Goal: Information Seeking & Learning: Find contact information

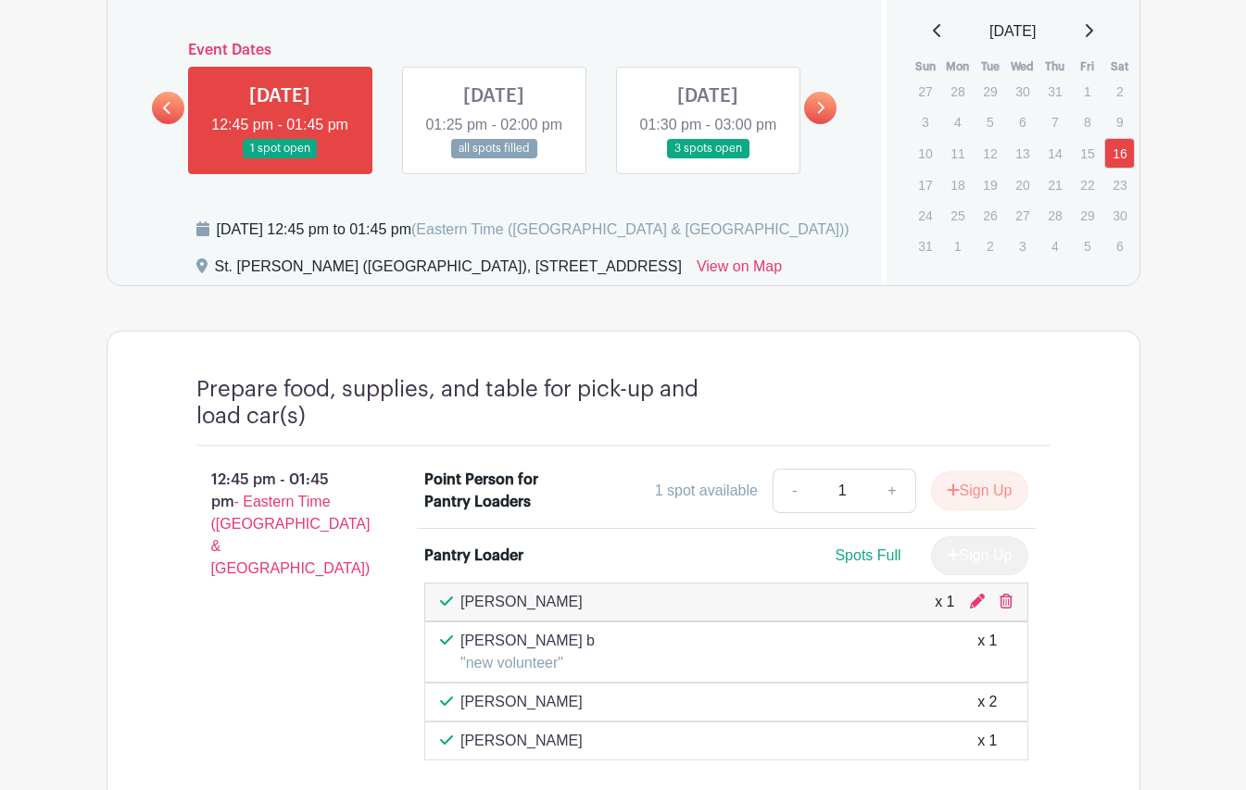
scroll to position [1085, 0]
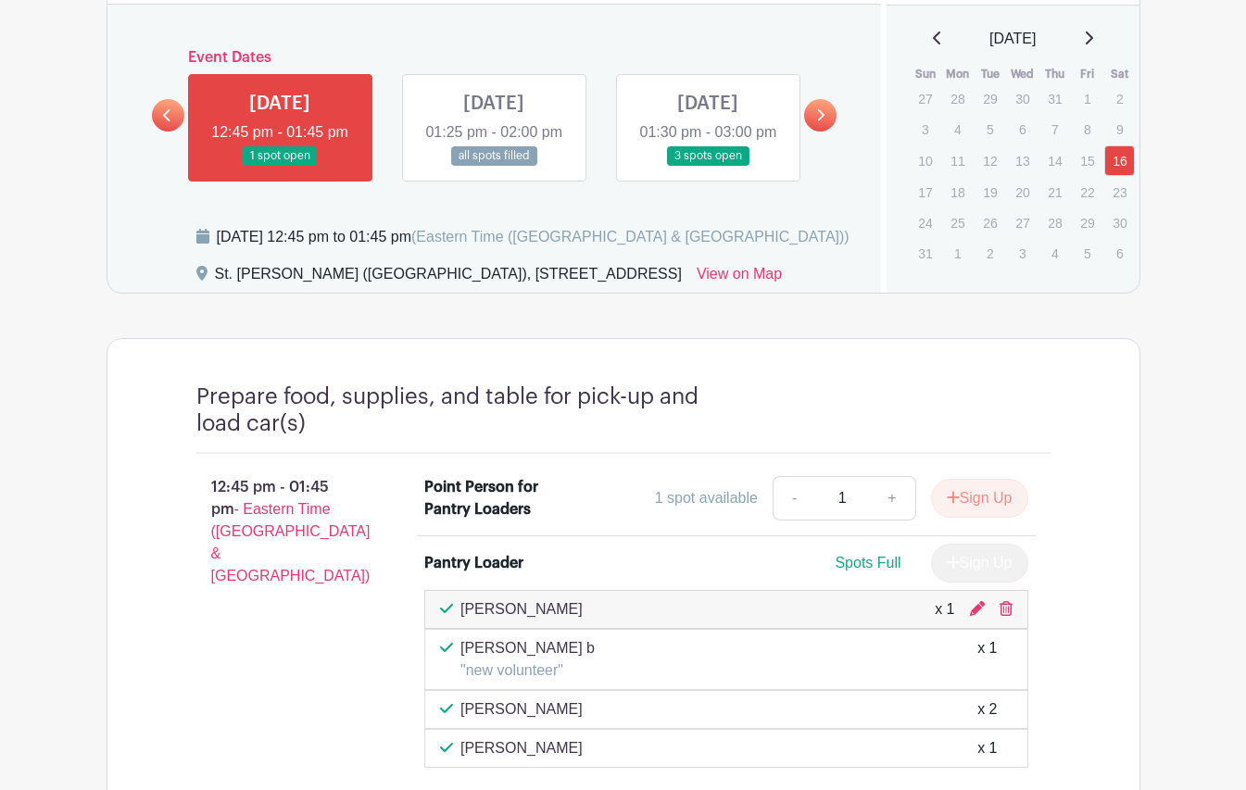
click at [175, 118] on link at bounding box center [168, 115] width 32 height 32
click at [809, 122] on link at bounding box center [820, 115] width 32 height 32
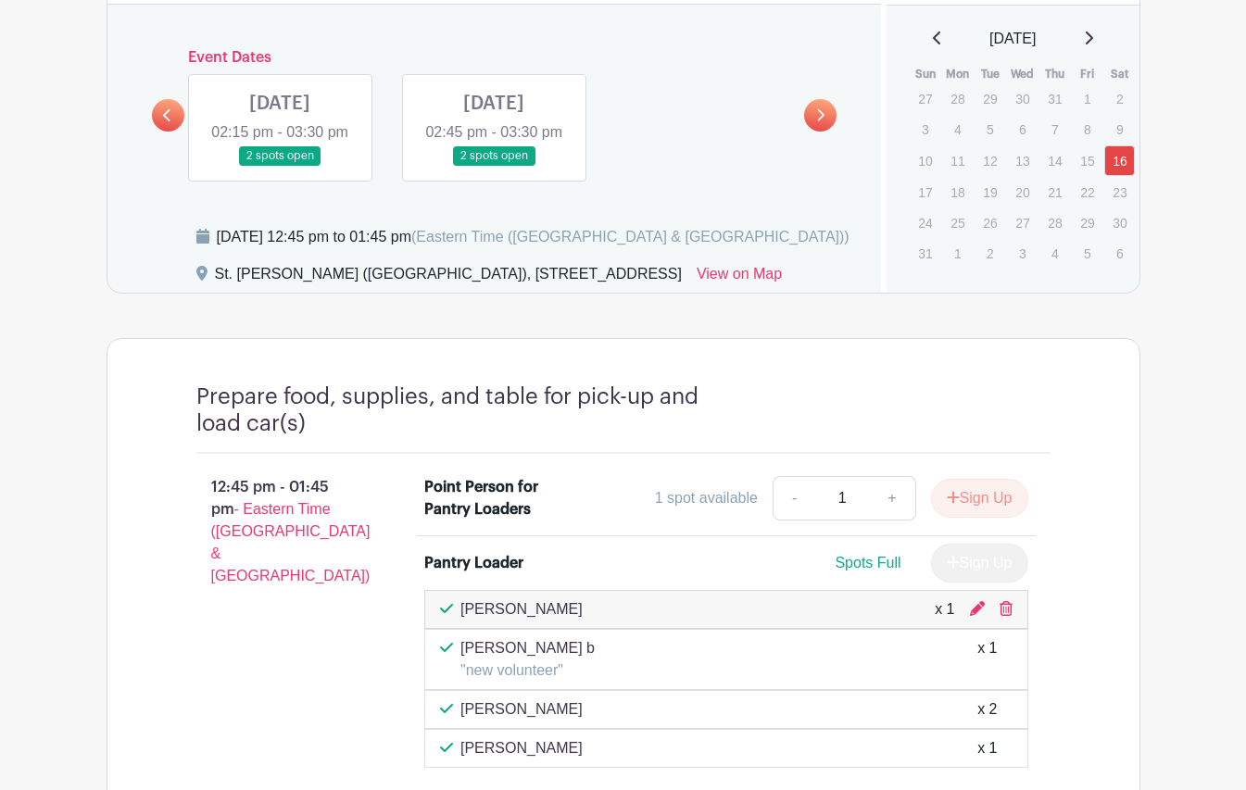
click at [165, 124] on link at bounding box center [168, 115] width 32 height 32
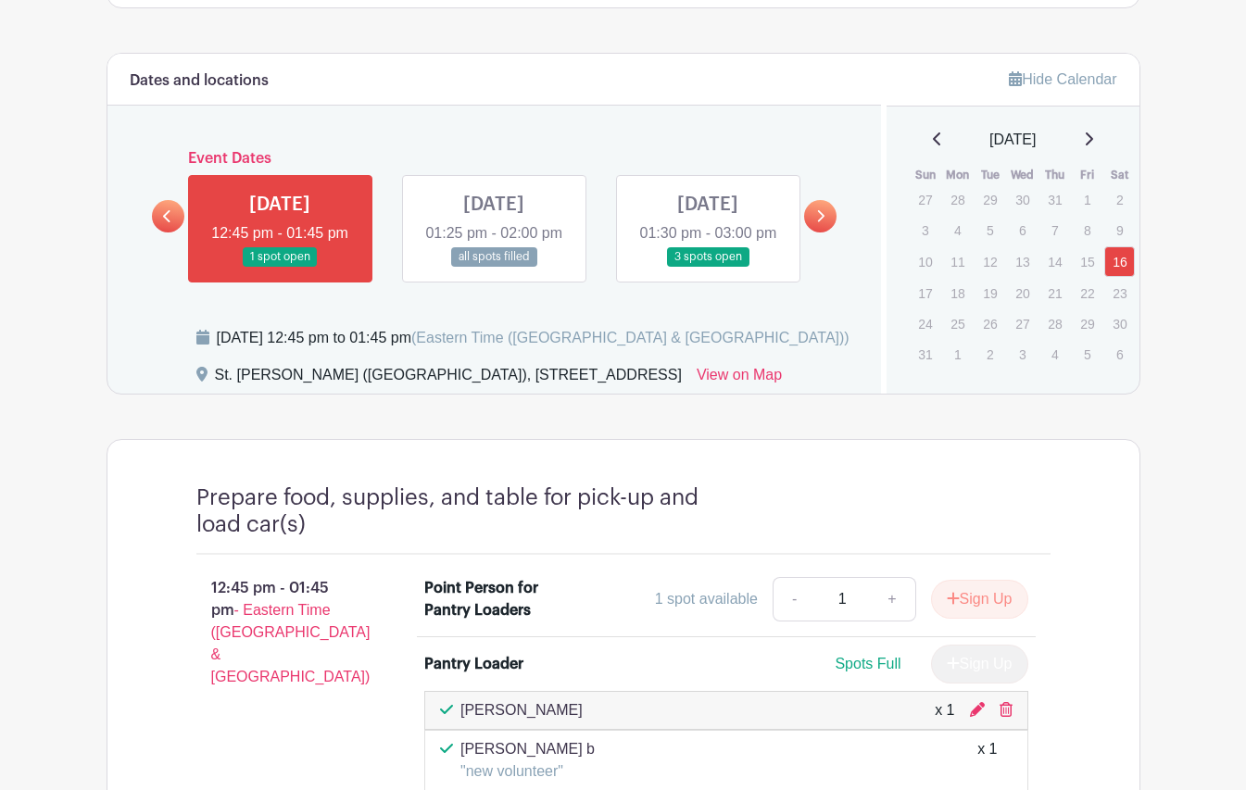
scroll to position [952, 0]
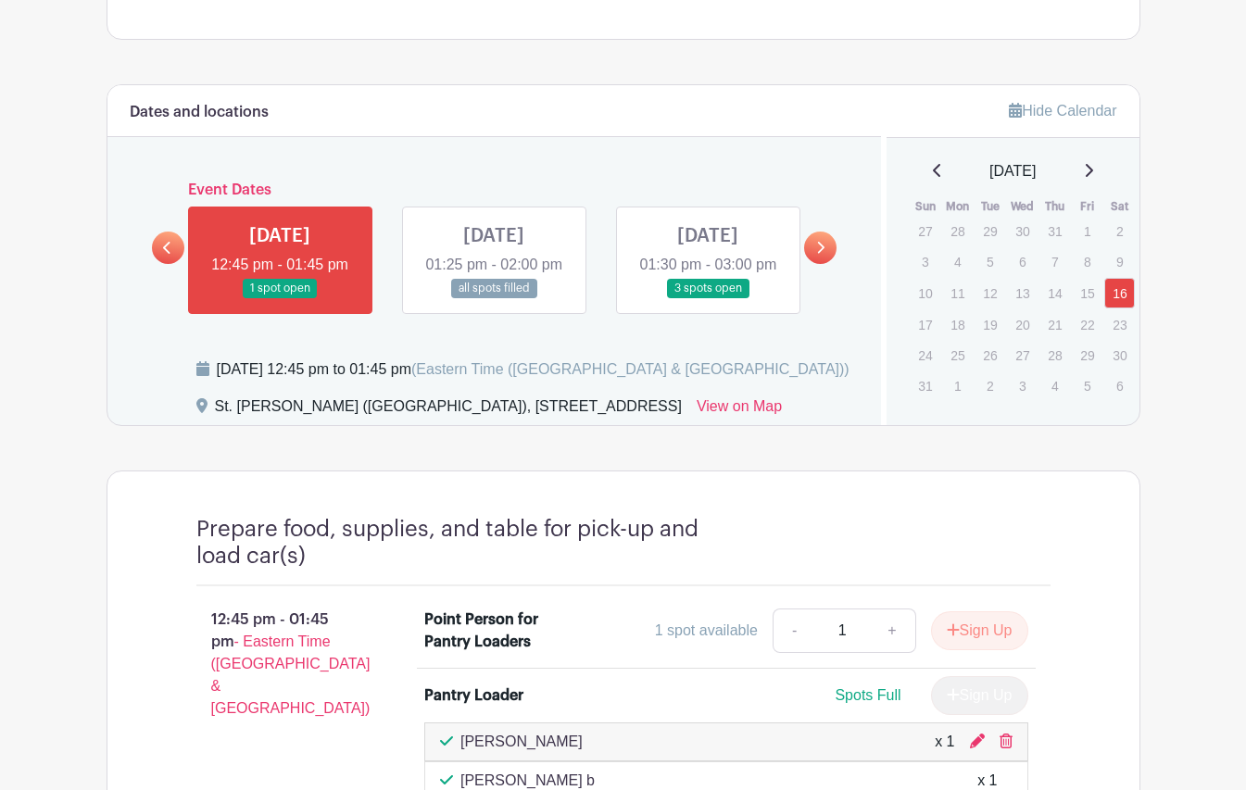
click at [251, 191] on h6 "Event Dates" at bounding box center [494, 191] width 621 height 18
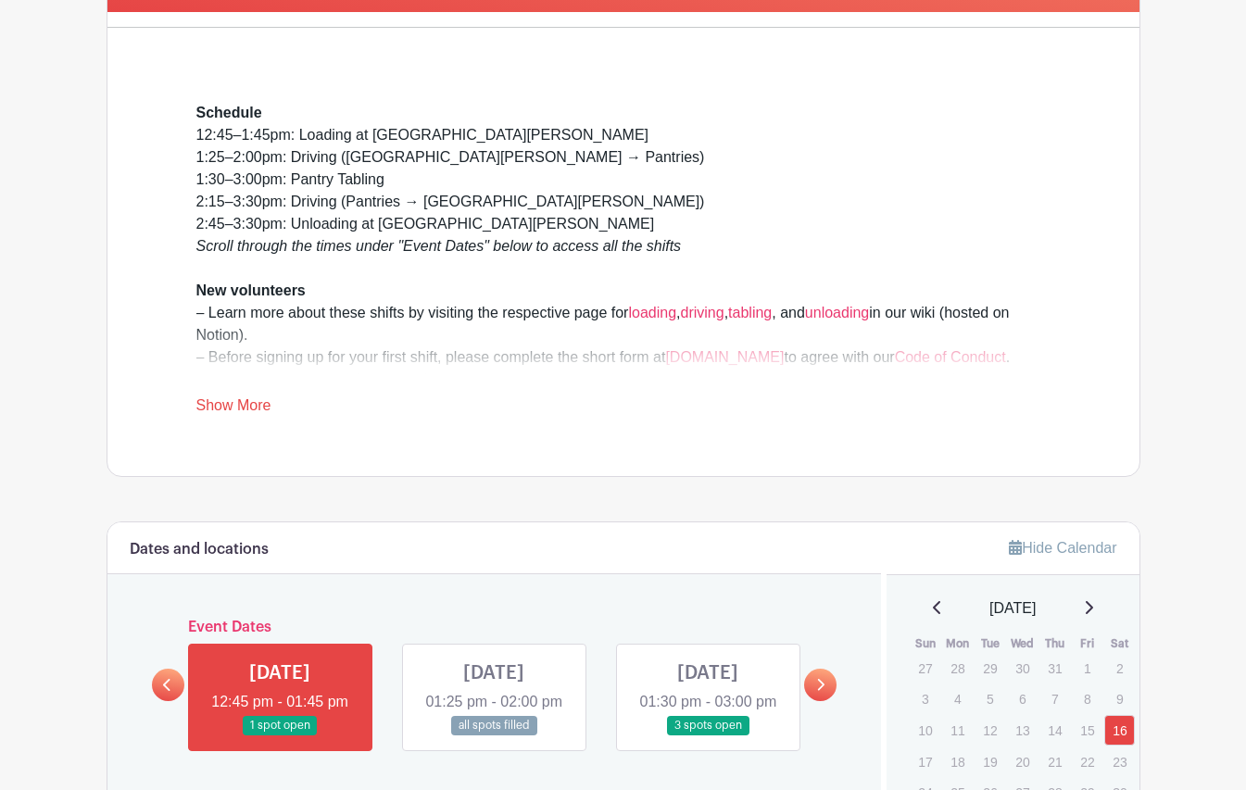
scroll to position [516, 0]
click at [242, 404] on link "Show More" at bounding box center [233, 408] width 75 height 23
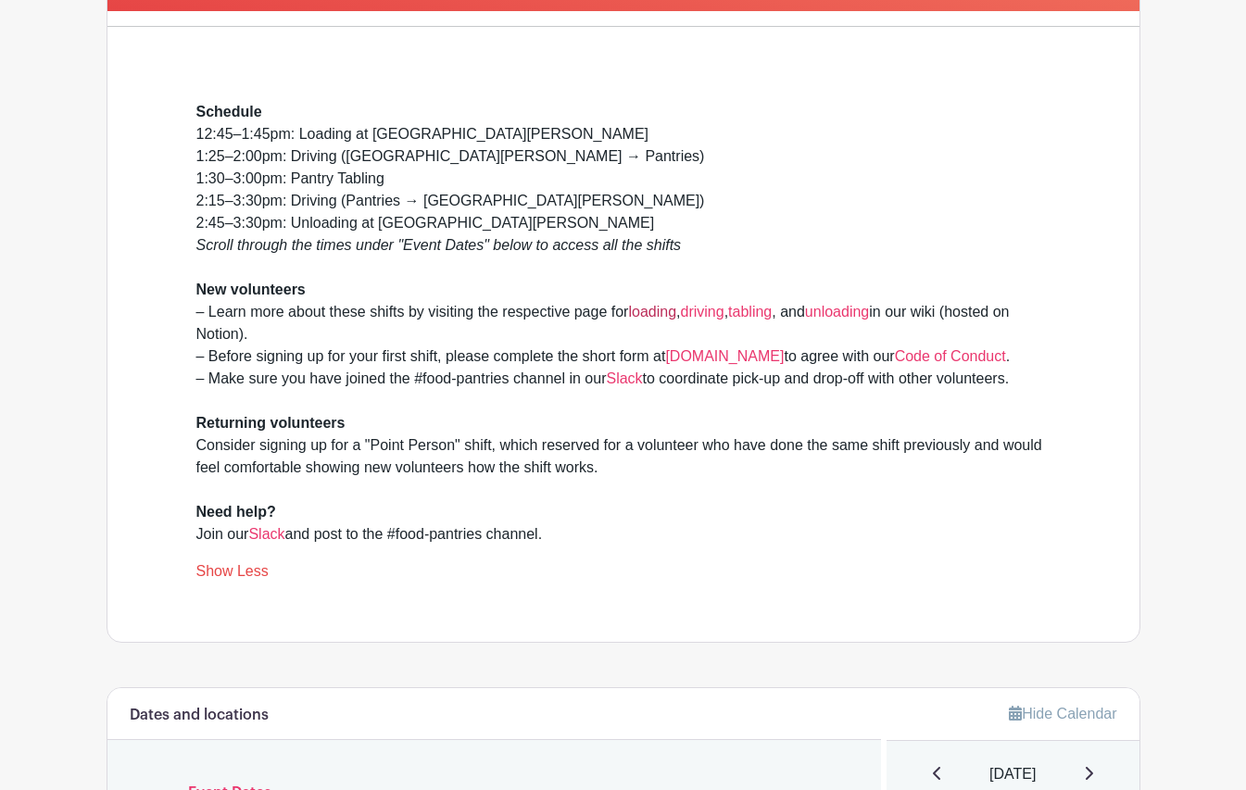
click at [664, 312] on link "loading" at bounding box center [652, 312] width 48 height 16
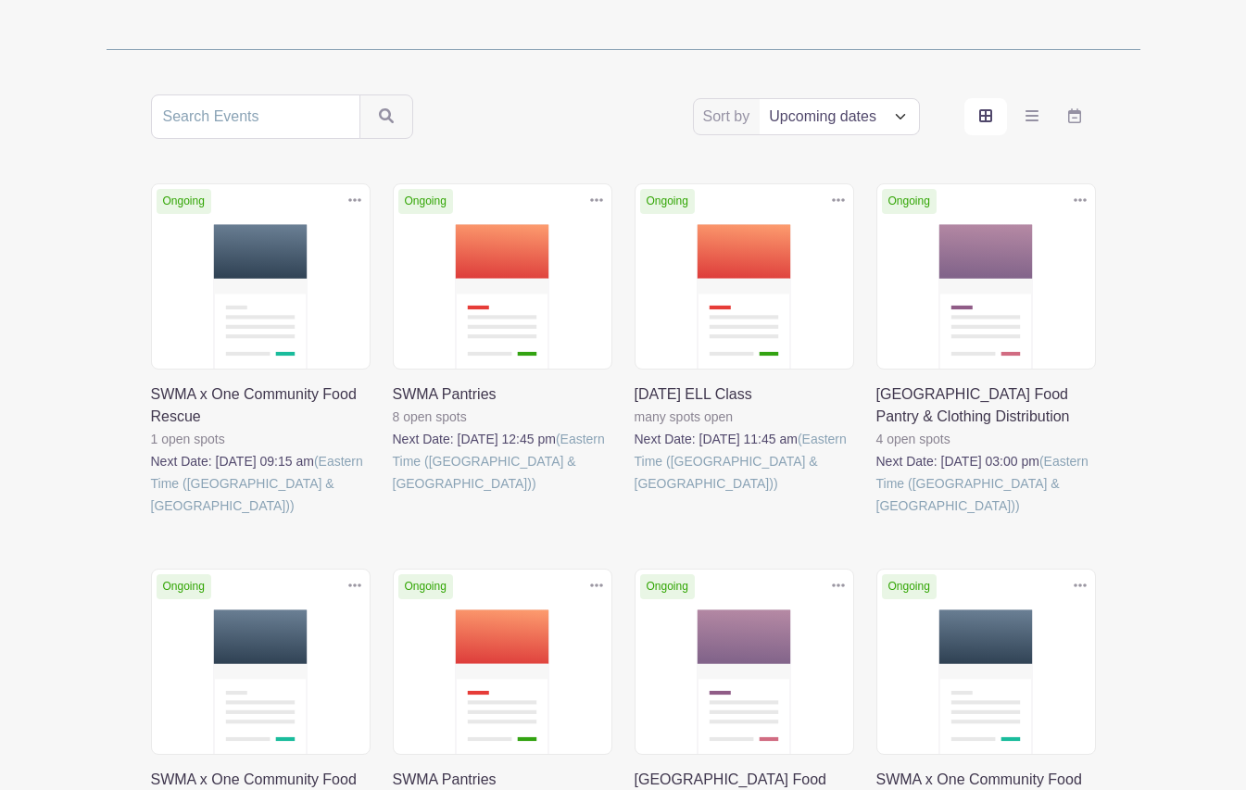
scroll to position [288, 0]
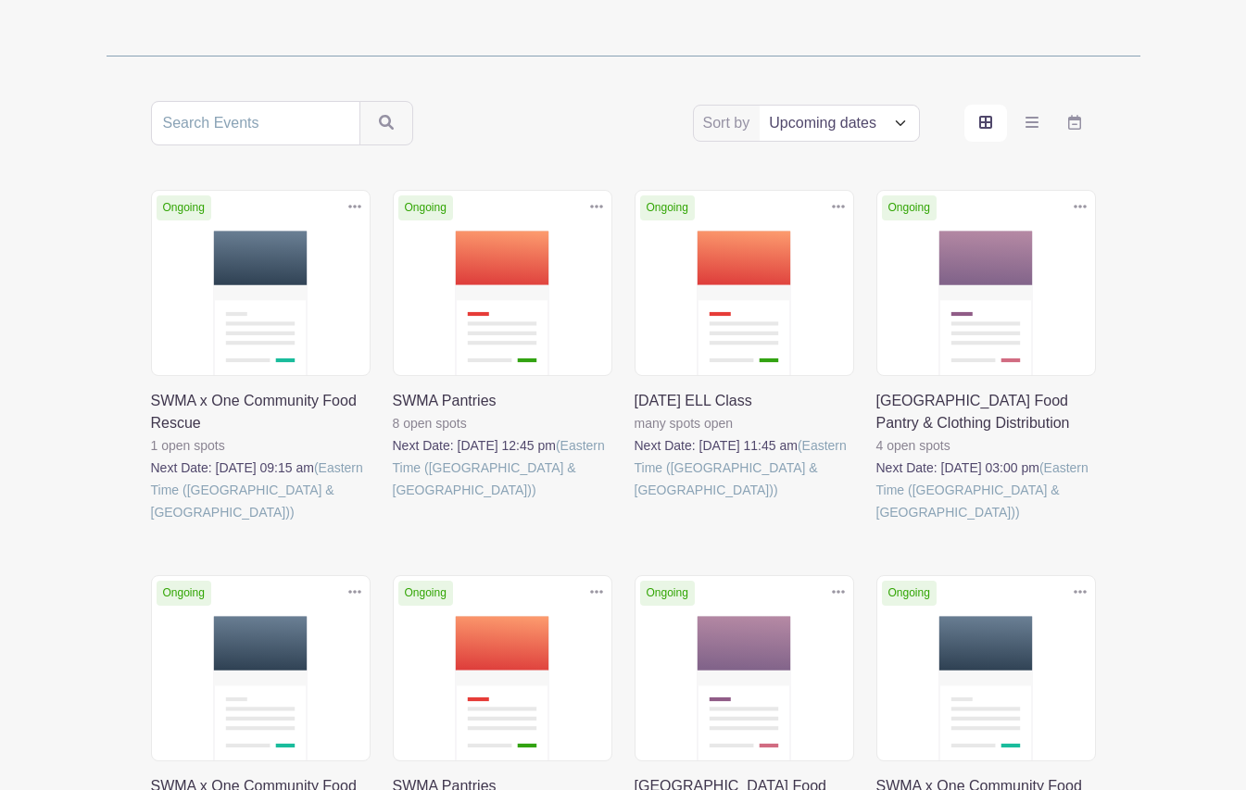
click at [393, 501] on link at bounding box center [393, 501] width 0 height 0
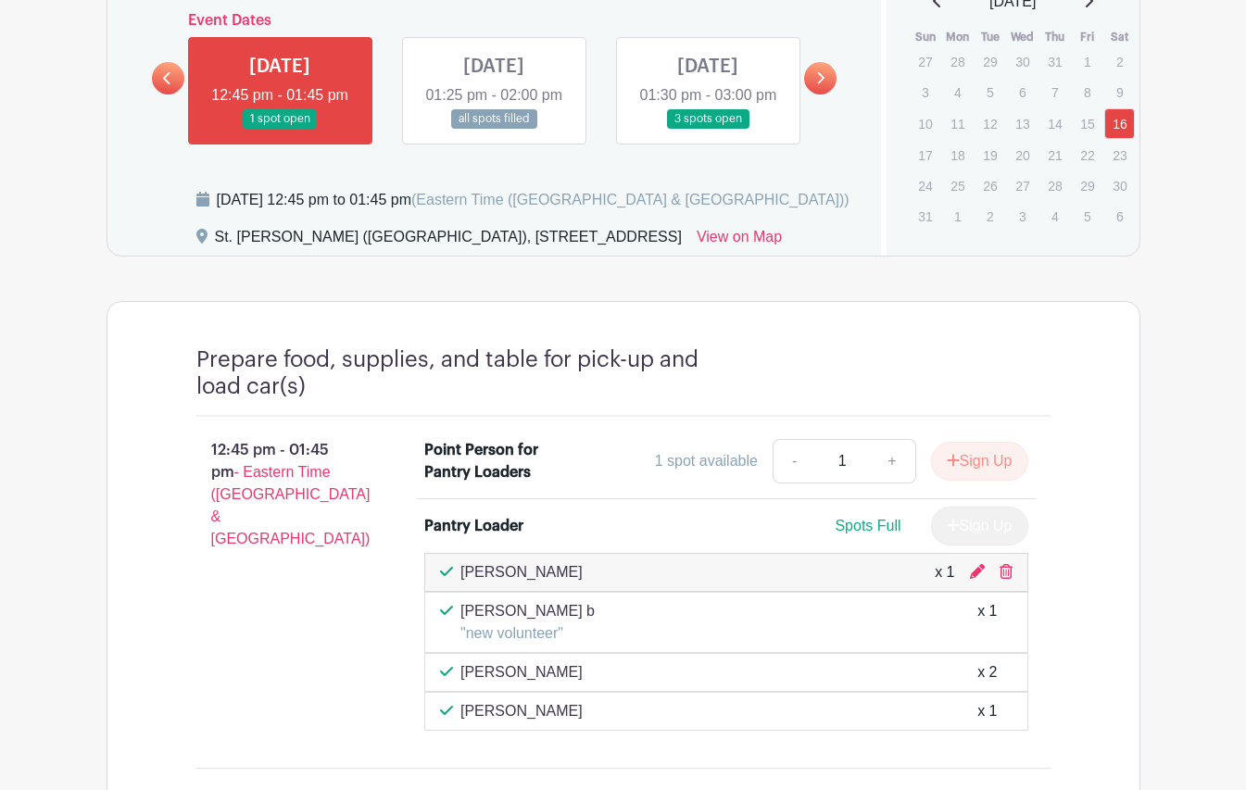
scroll to position [1030, 0]
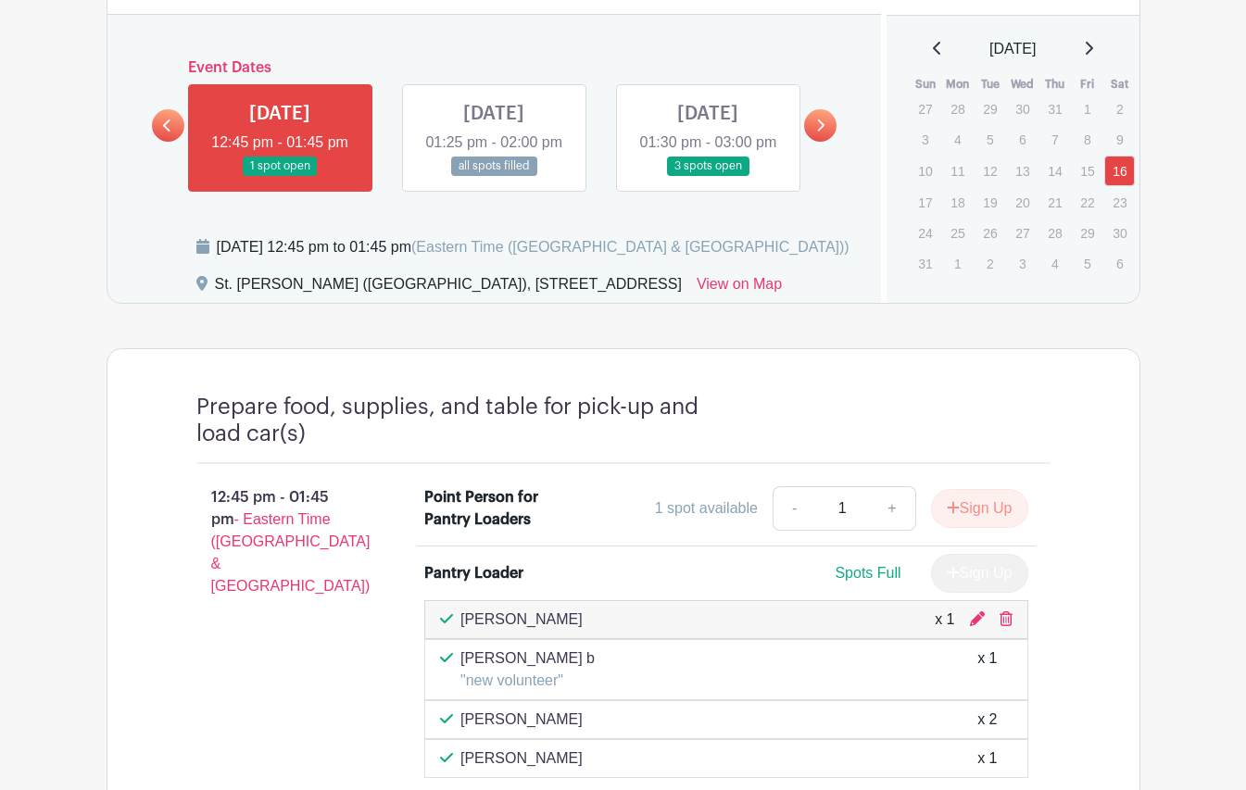
click at [494, 176] on link at bounding box center [494, 176] width 0 height 0
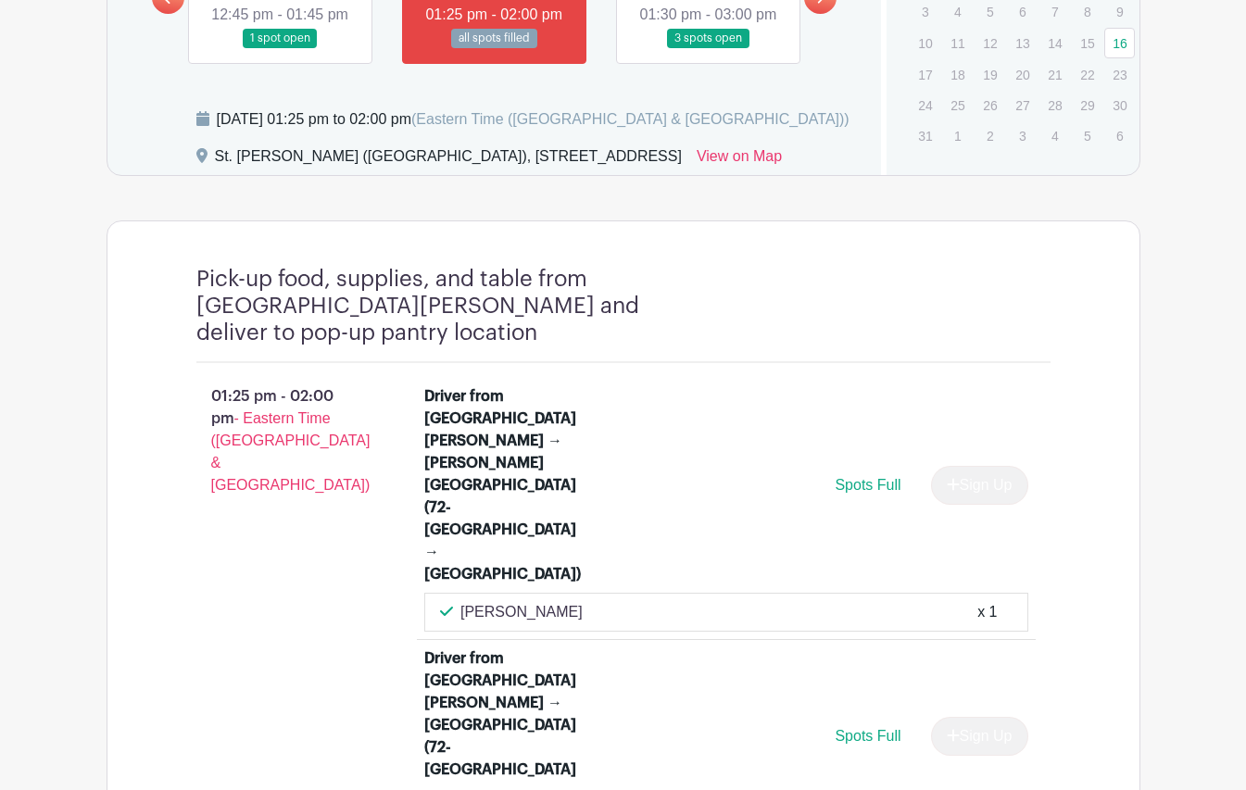
scroll to position [1154, 0]
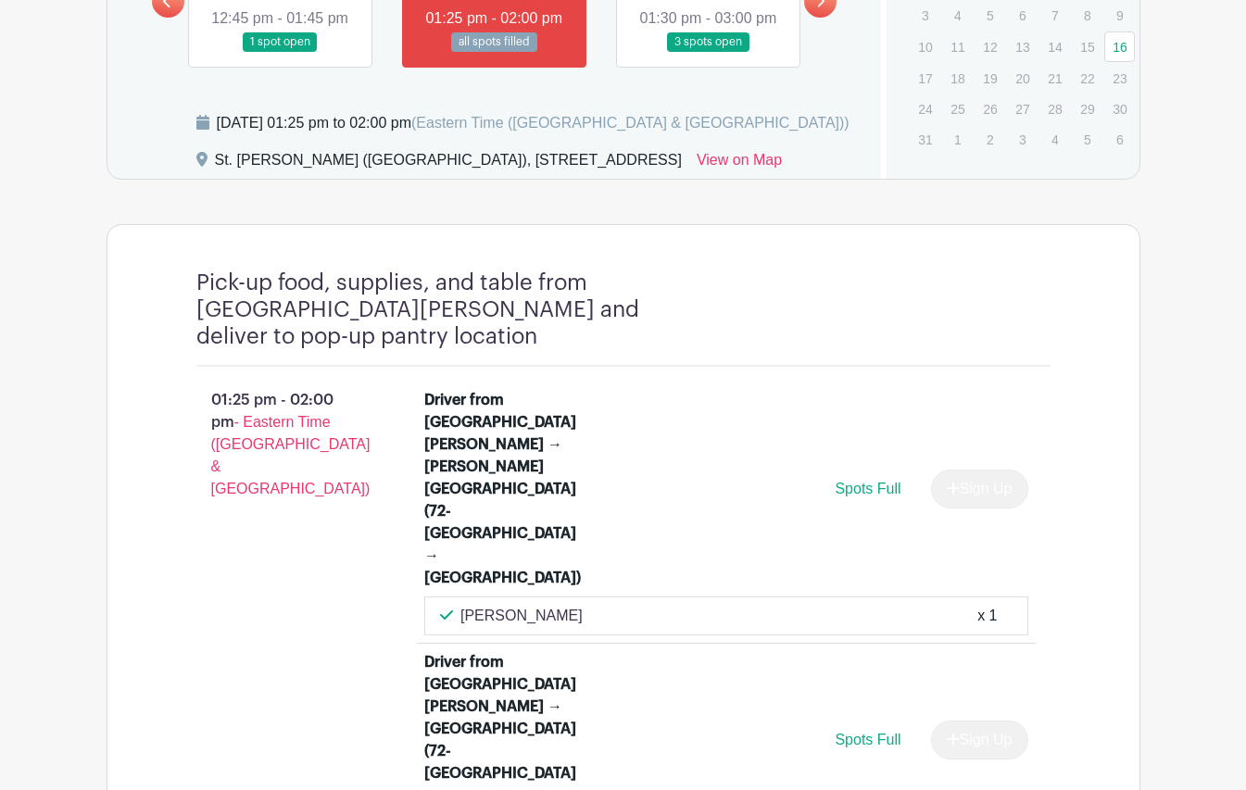
click at [280, 52] on link at bounding box center [280, 52] width 0 height 0
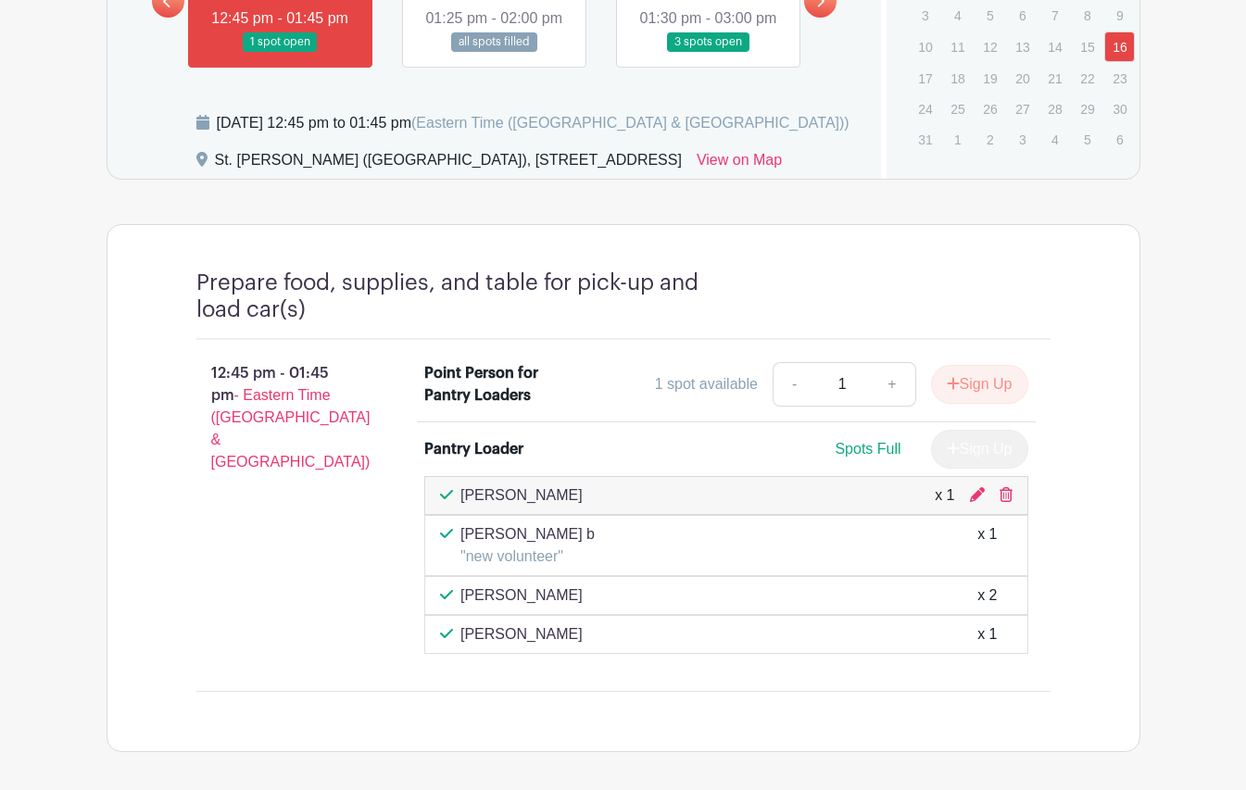
click at [494, 52] on link at bounding box center [494, 52] width 0 height 0
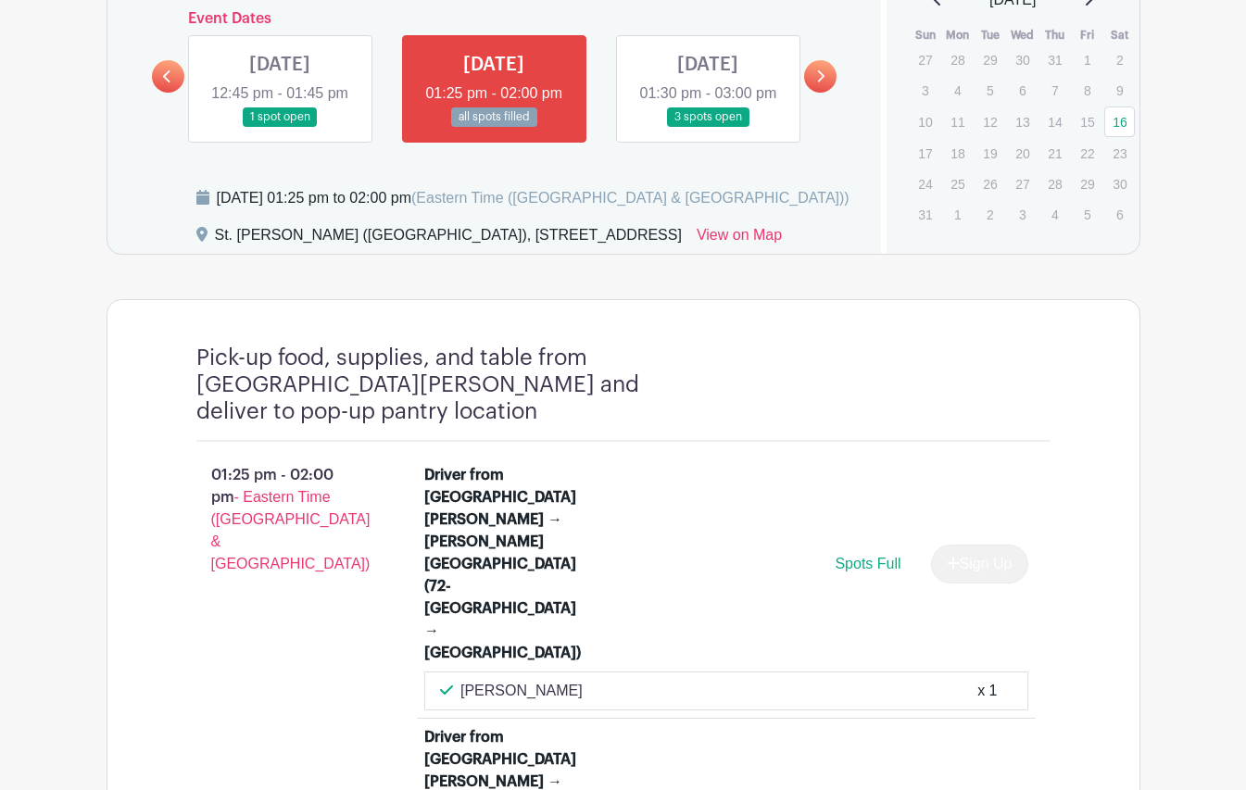
scroll to position [1087, 0]
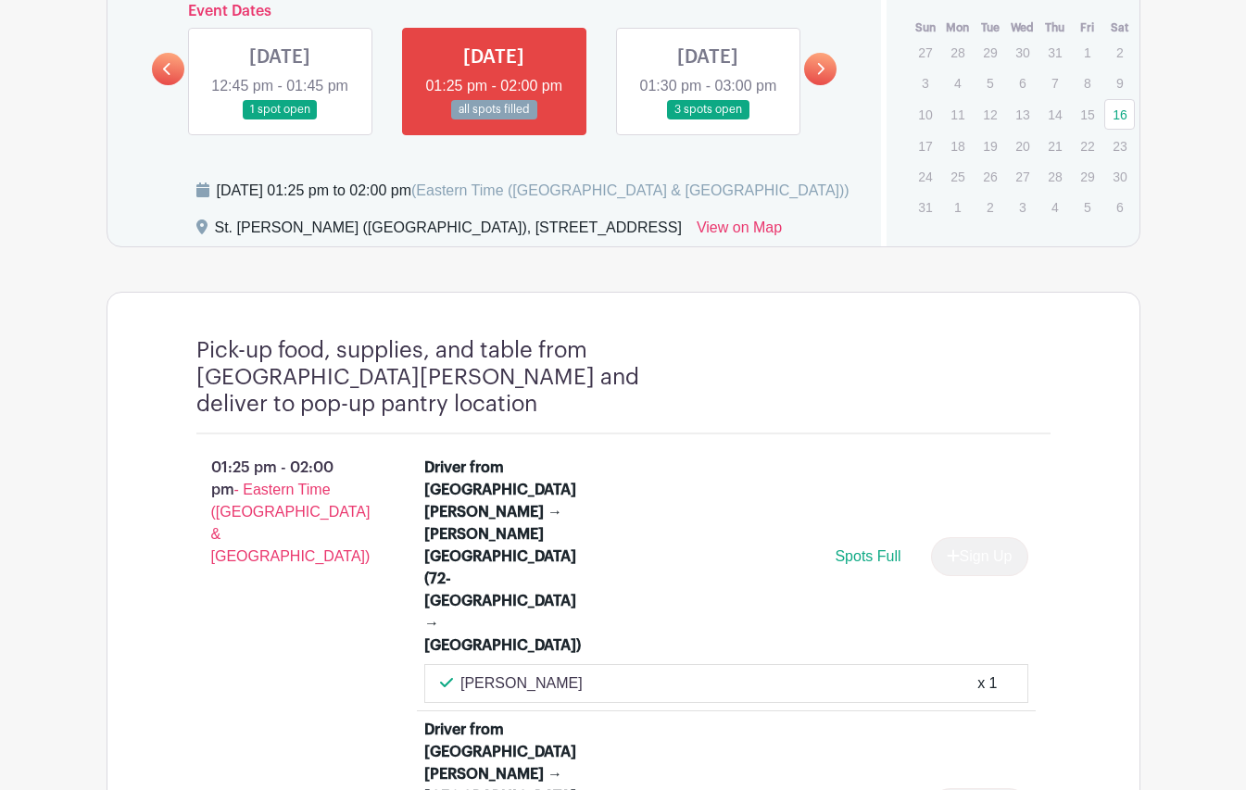
click at [708, 120] on link at bounding box center [708, 120] width 0 height 0
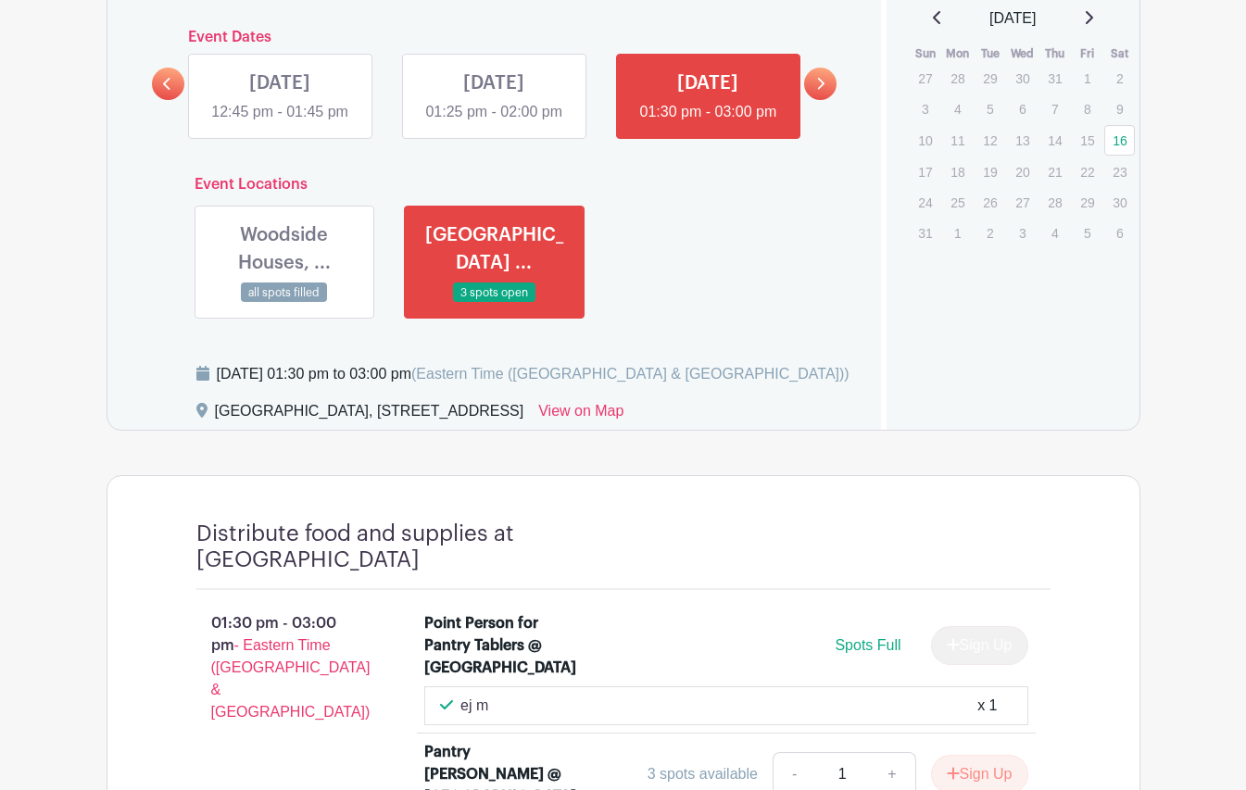
scroll to position [1045, 0]
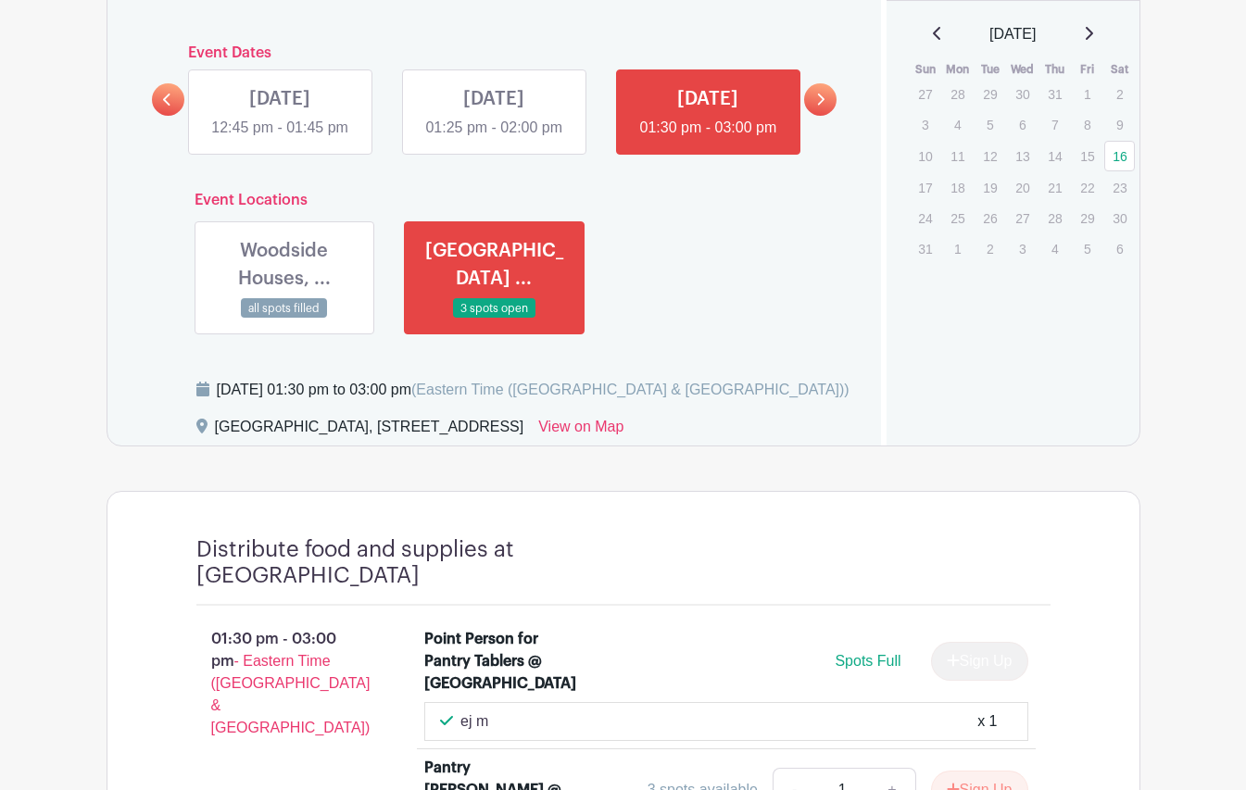
click at [825, 86] on link at bounding box center [820, 99] width 32 height 32
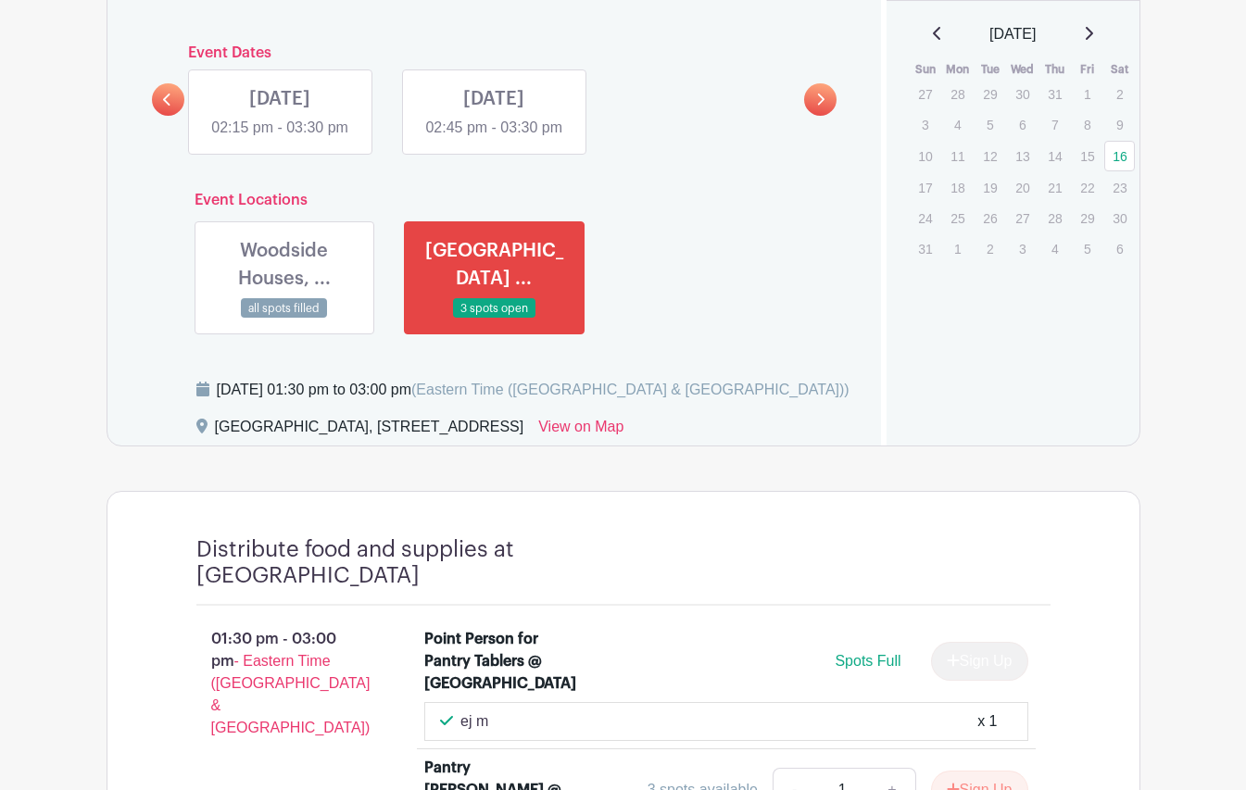
click at [280, 139] on link at bounding box center [280, 139] width 0 height 0
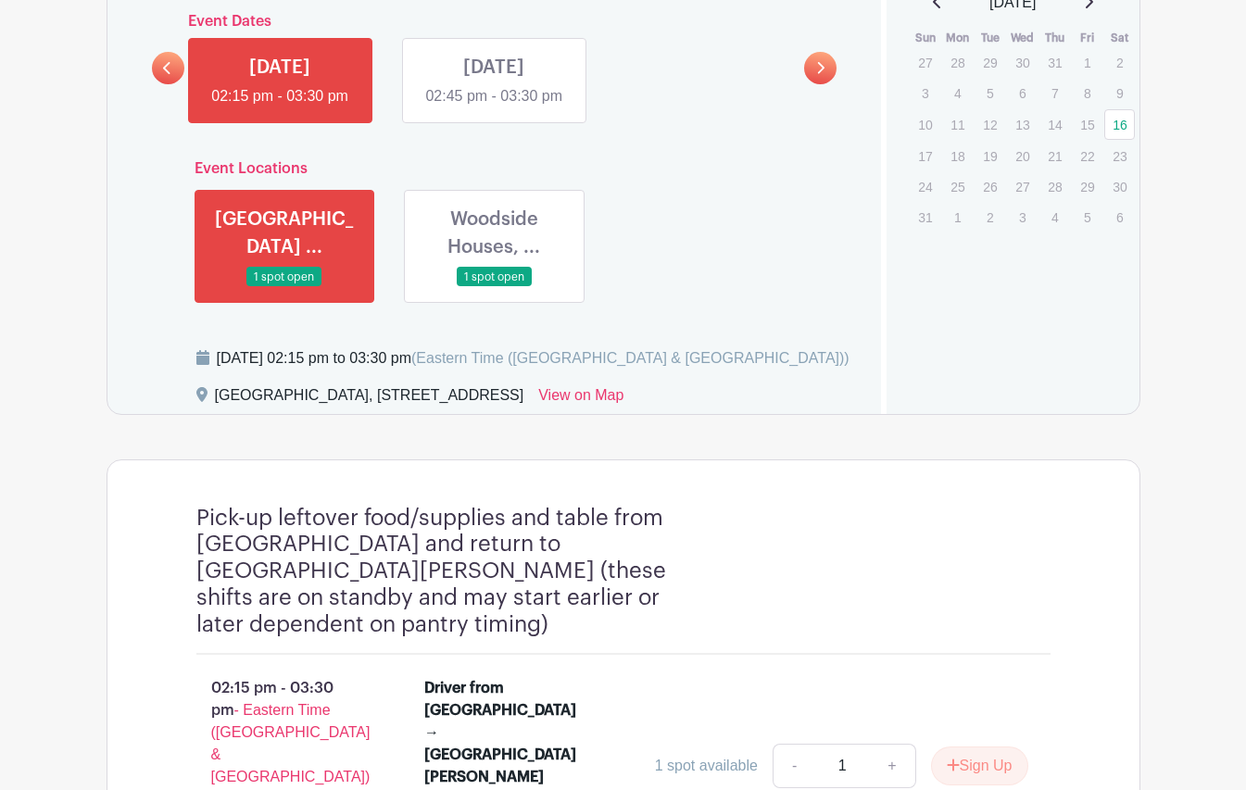
scroll to position [1075, 0]
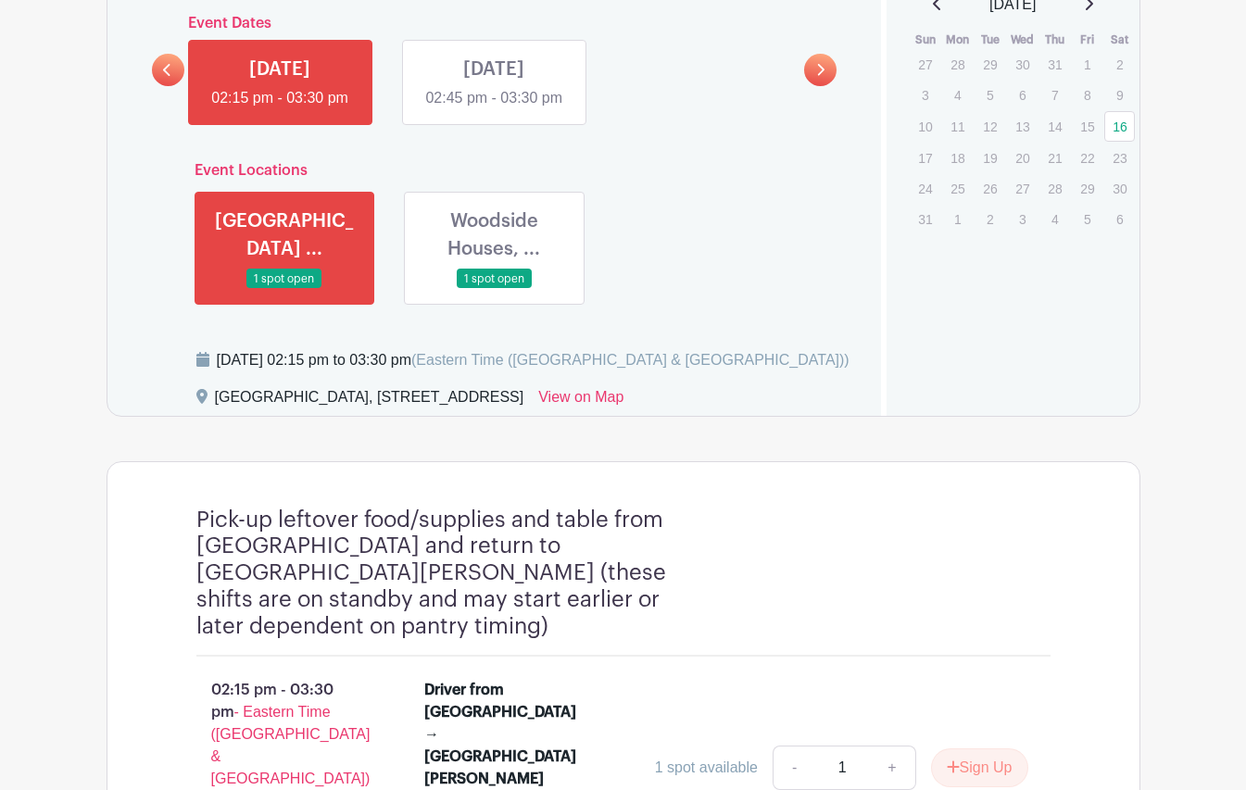
click at [494, 109] on link at bounding box center [494, 109] width 0 height 0
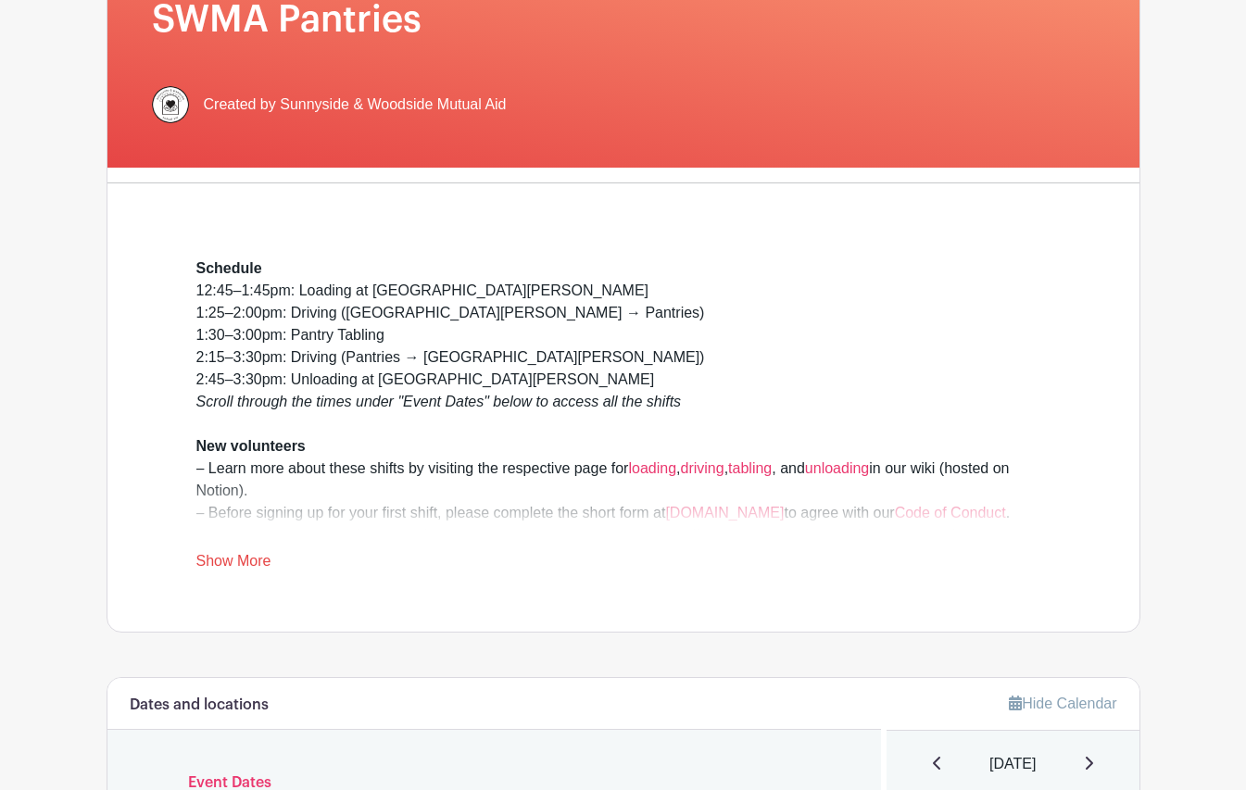
scroll to position [314, 0]
click at [258, 569] on link "Show More" at bounding box center [233, 565] width 75 height 23
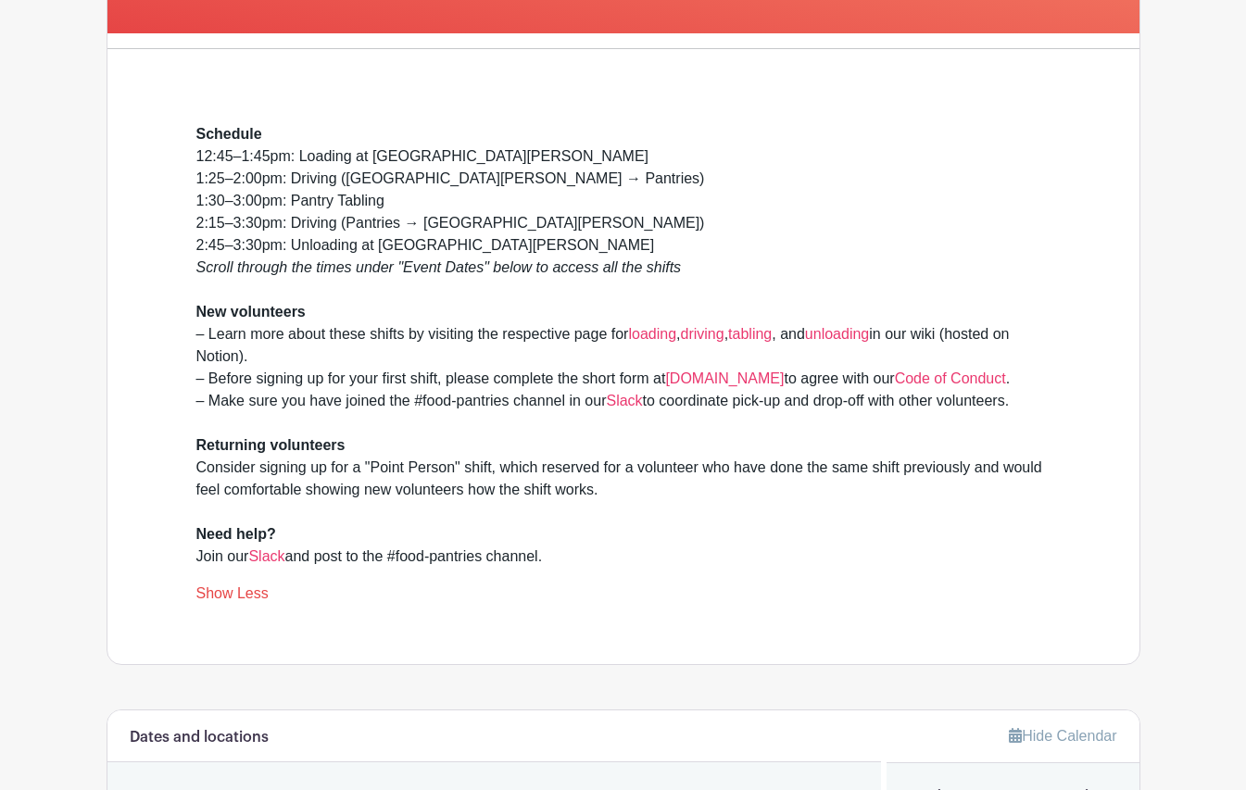
scroll to position [451, 0]
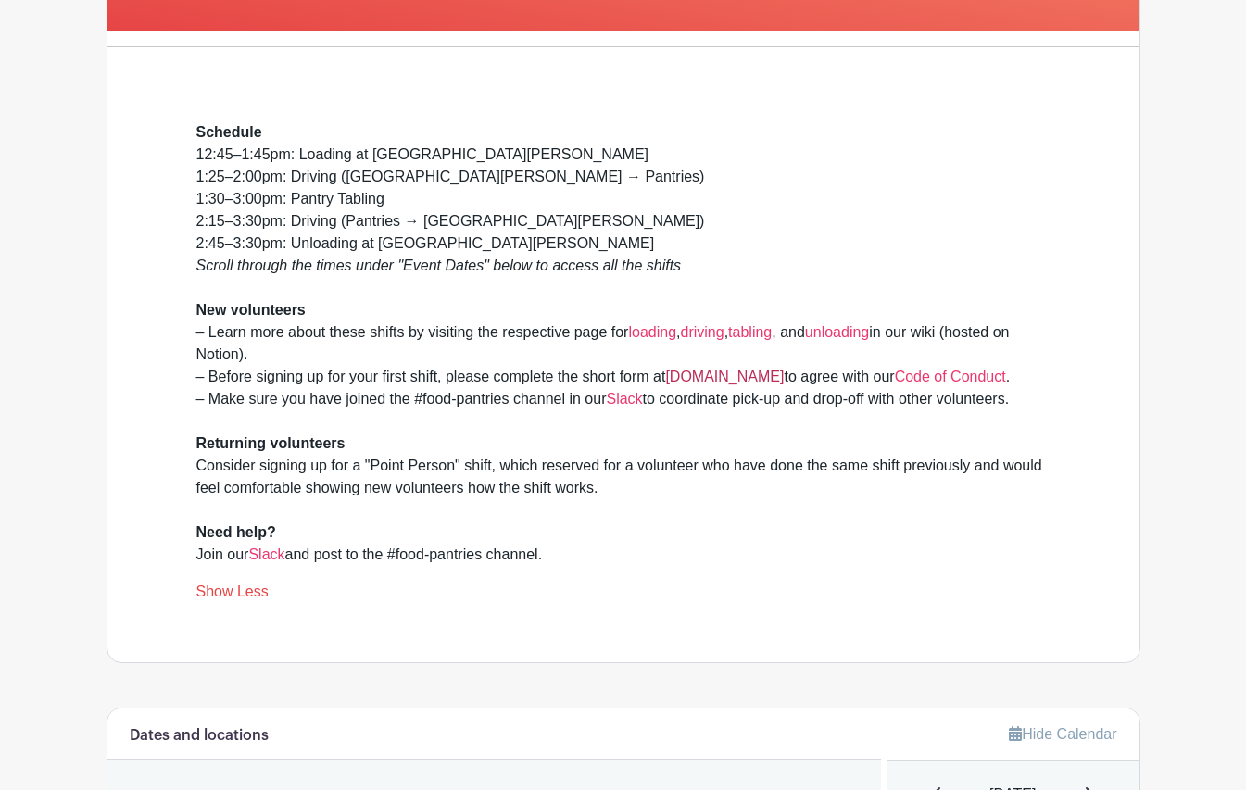
click at [711, 380] on link "[DOMAIN_NAME]" at bounding box center [724, 377] width 119 height 16
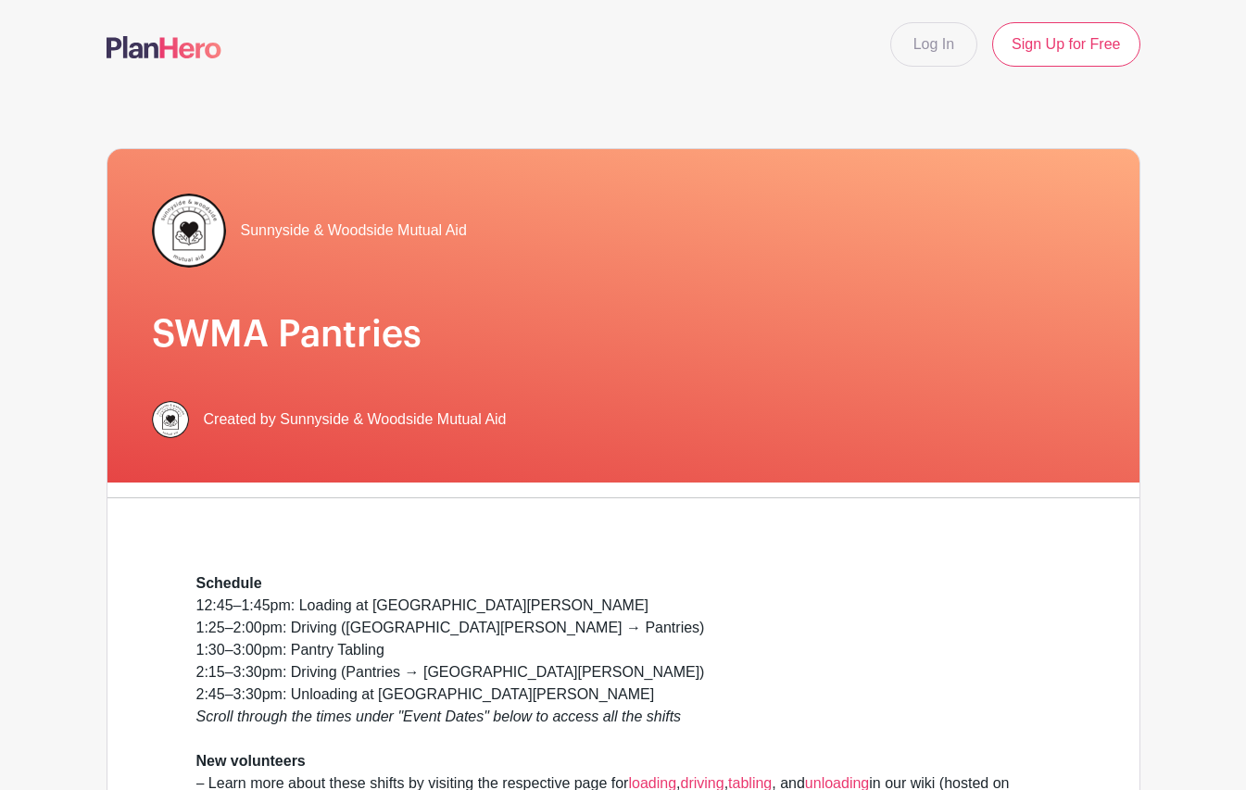
scroll to position [451, 0]
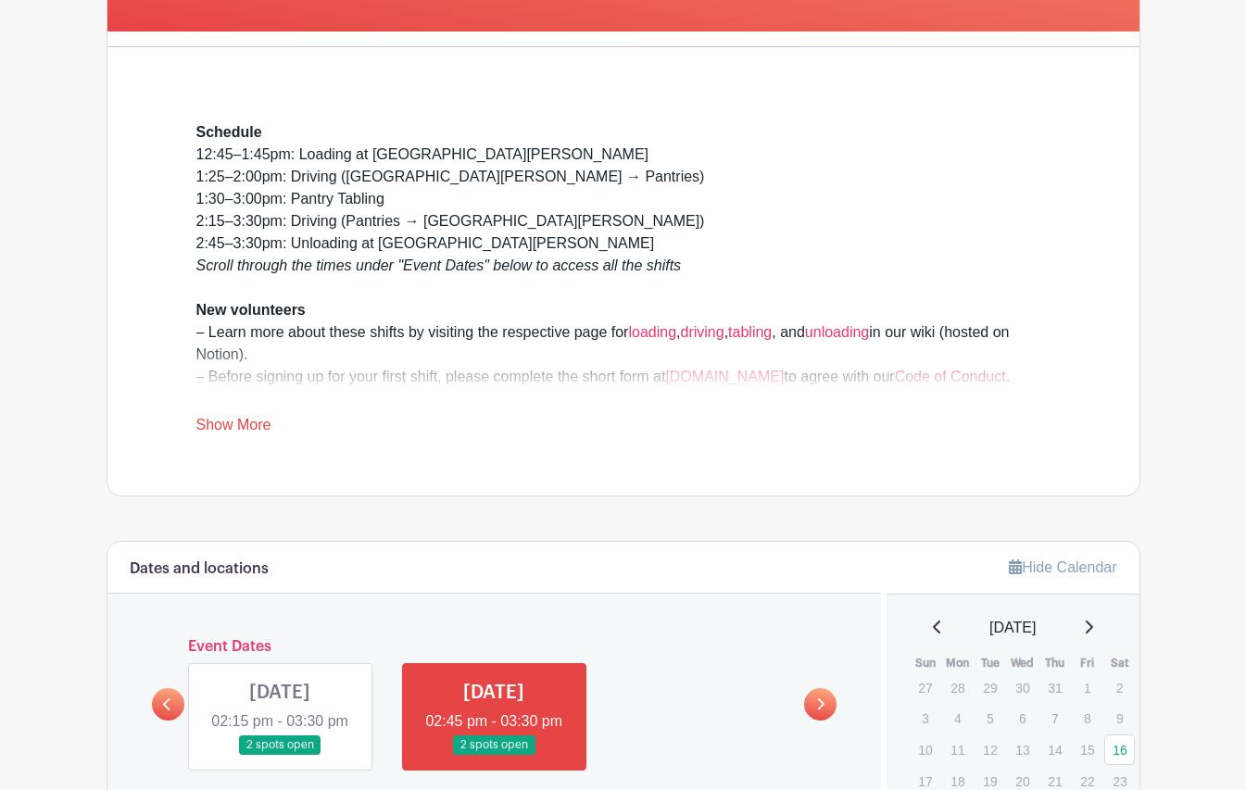
click at [895, 376] on link "Code of Conduct" at bounding box center [950, 377] width 111 height 16
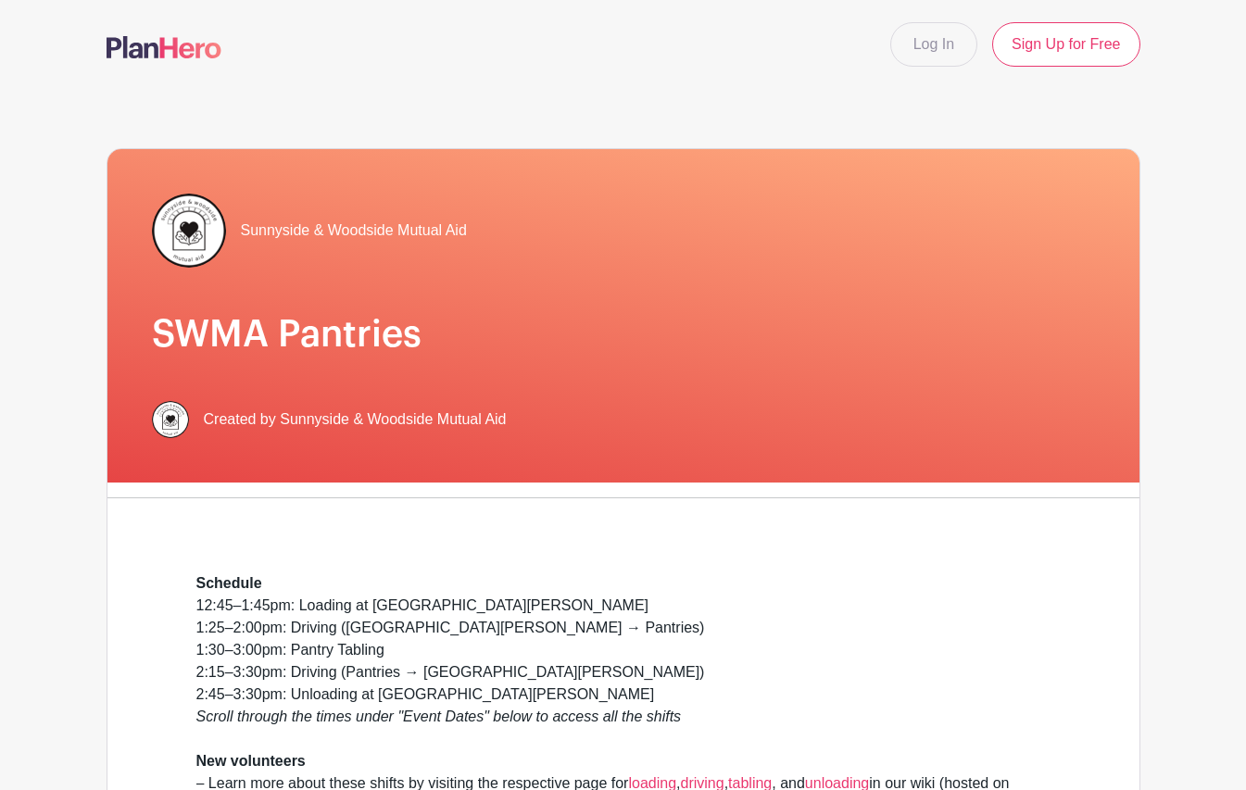
scroll to position [451, 0]
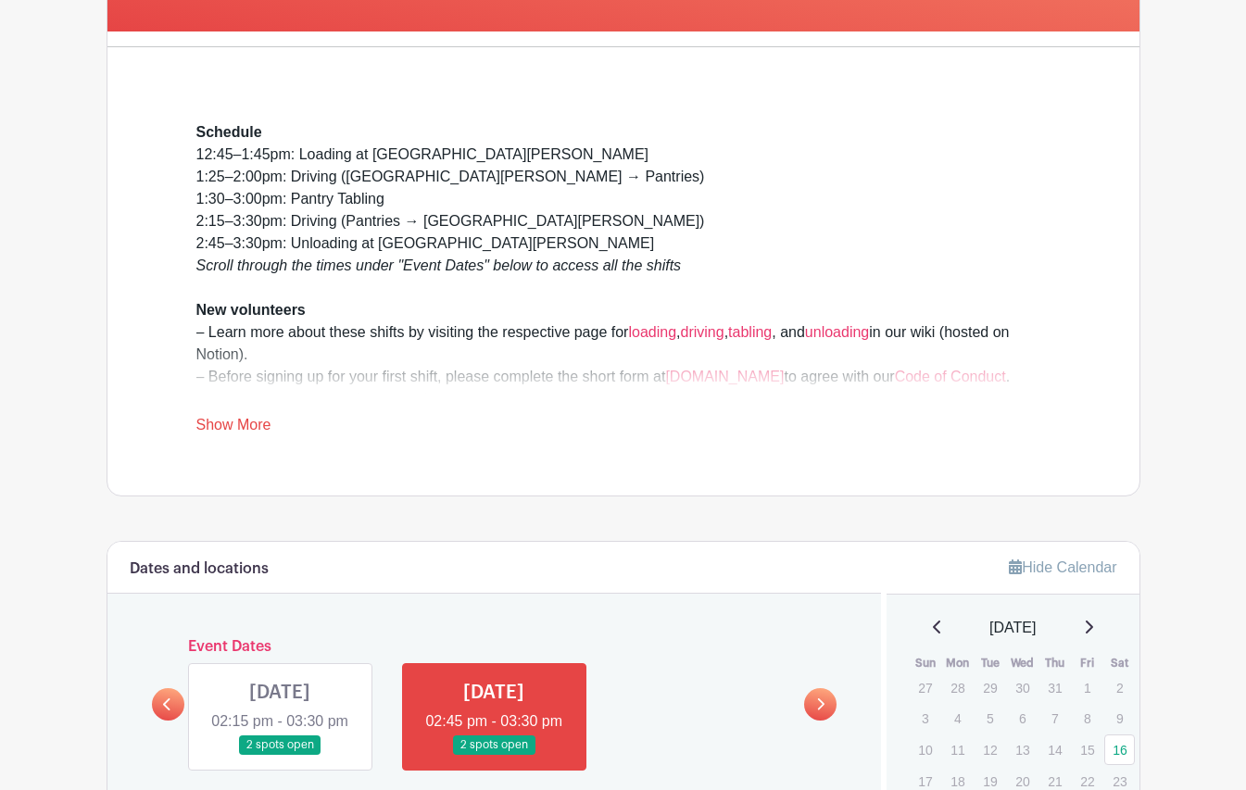
click at [244, 424] on link "Show More" at bounding box center [233, 428] width 75 height 23
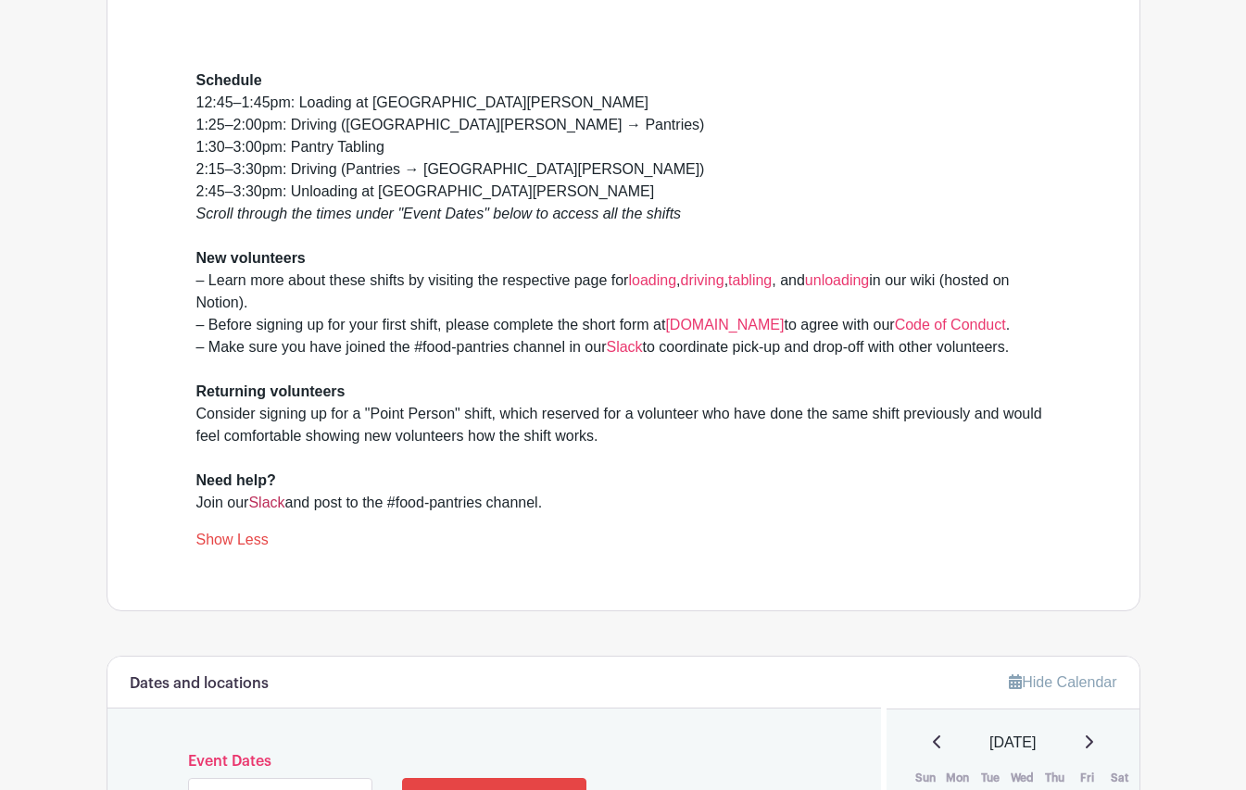
click at [258, 506] on link "Slack" at bounding box center [266, 503] width 36 height 16
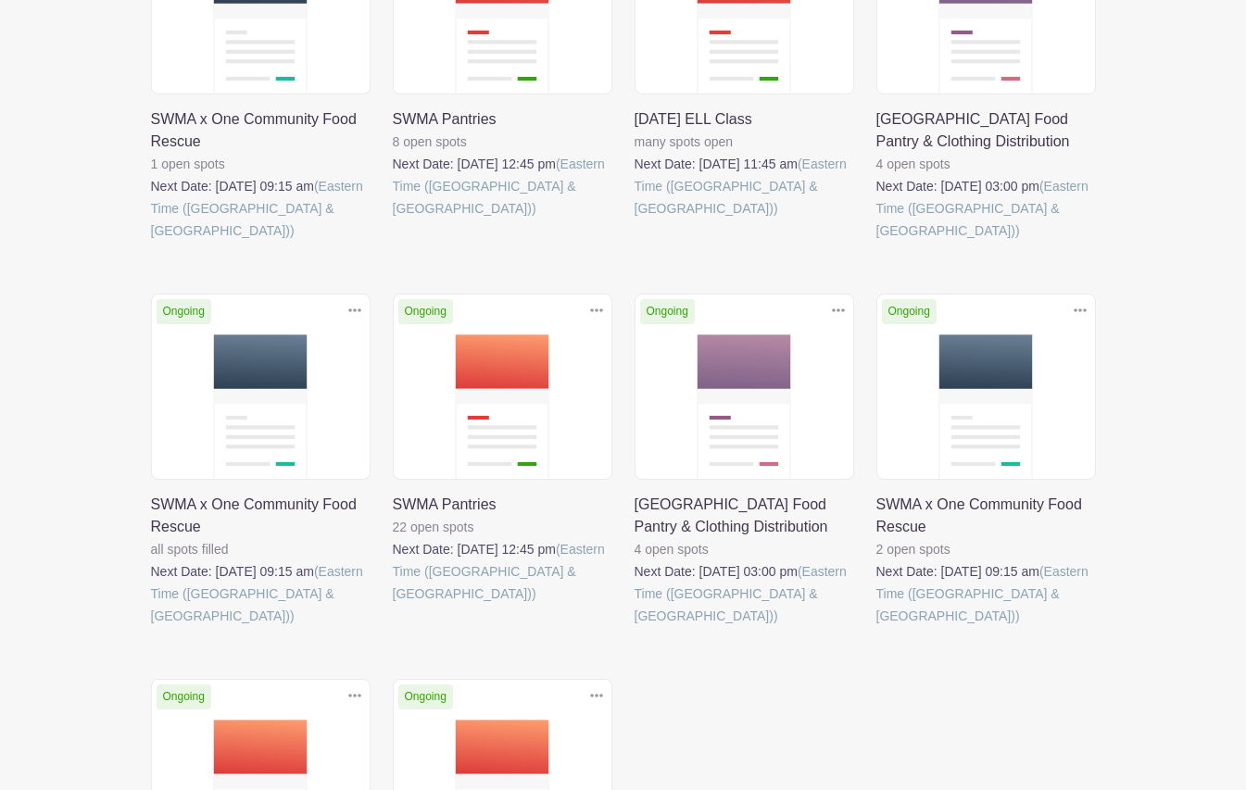
scroll to position [572, 0]
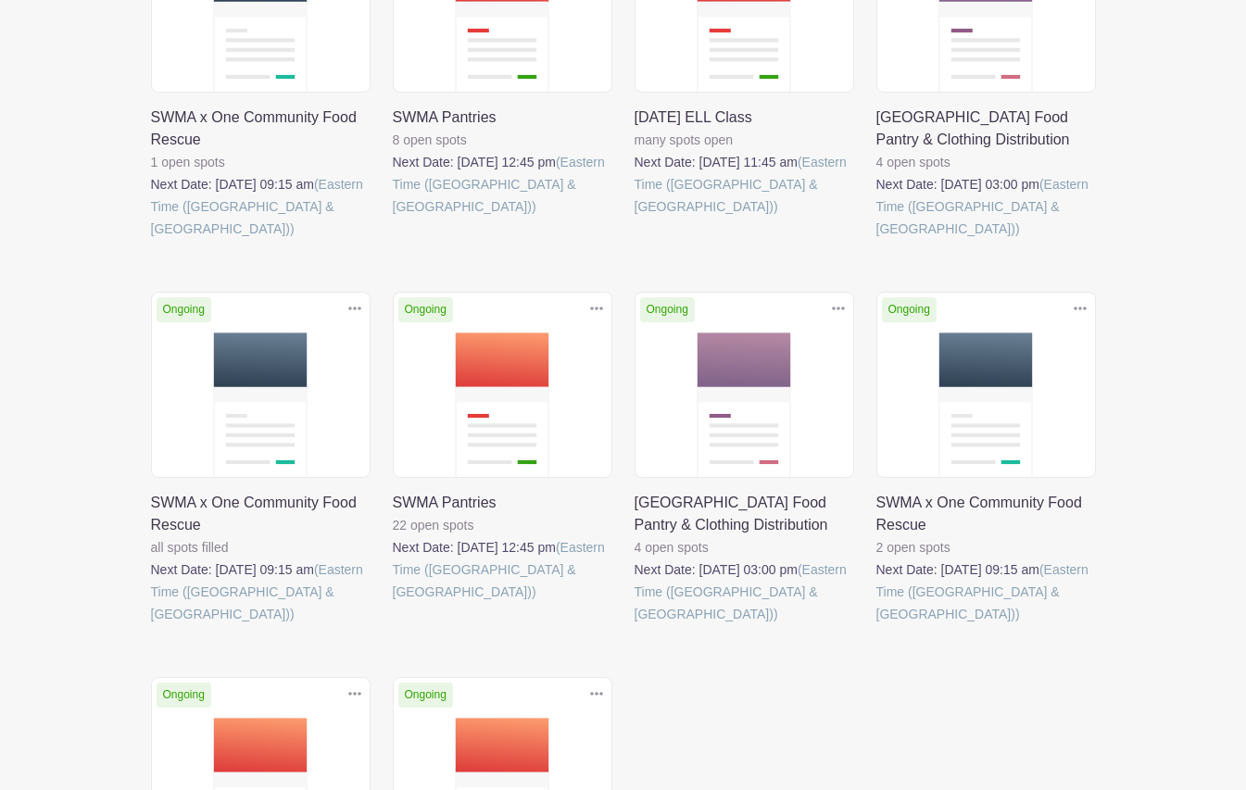
click at [151, 240] on link at bounding box center [151, 240] width 0 height 0
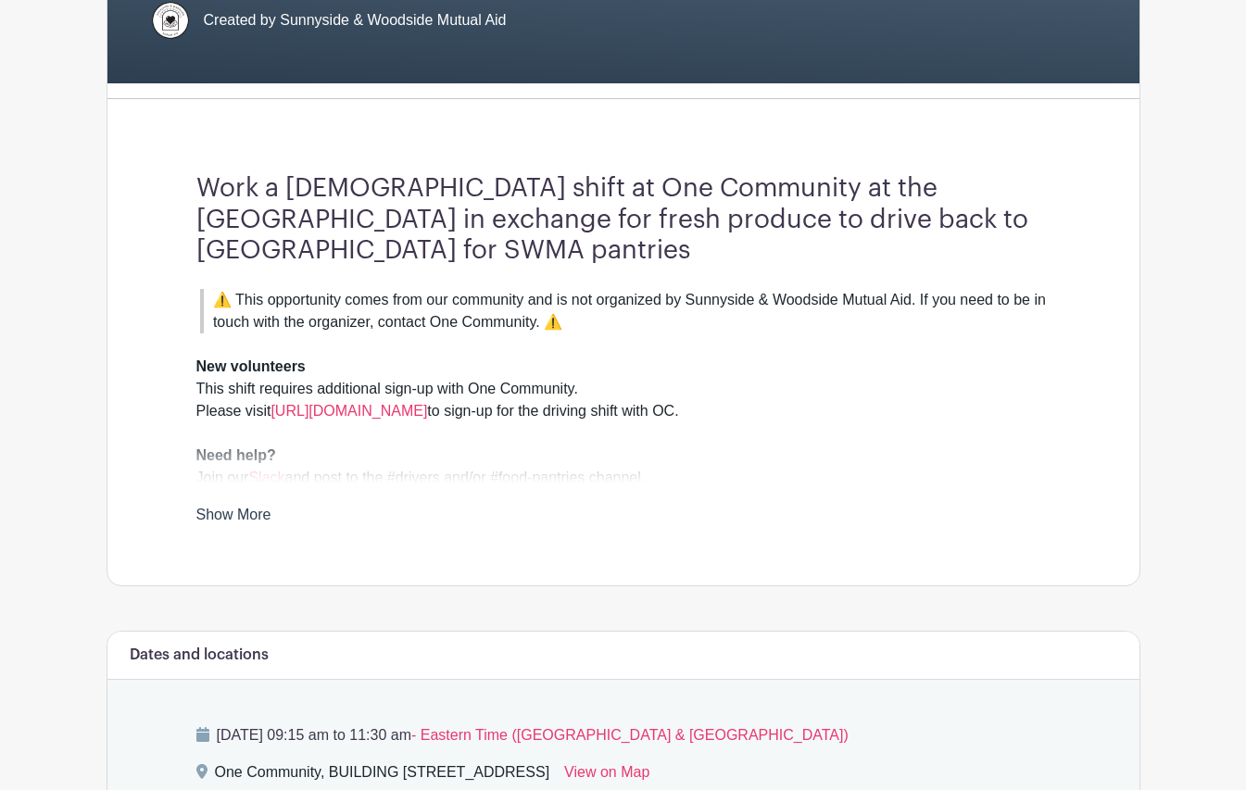
scroll to position [492, 0]
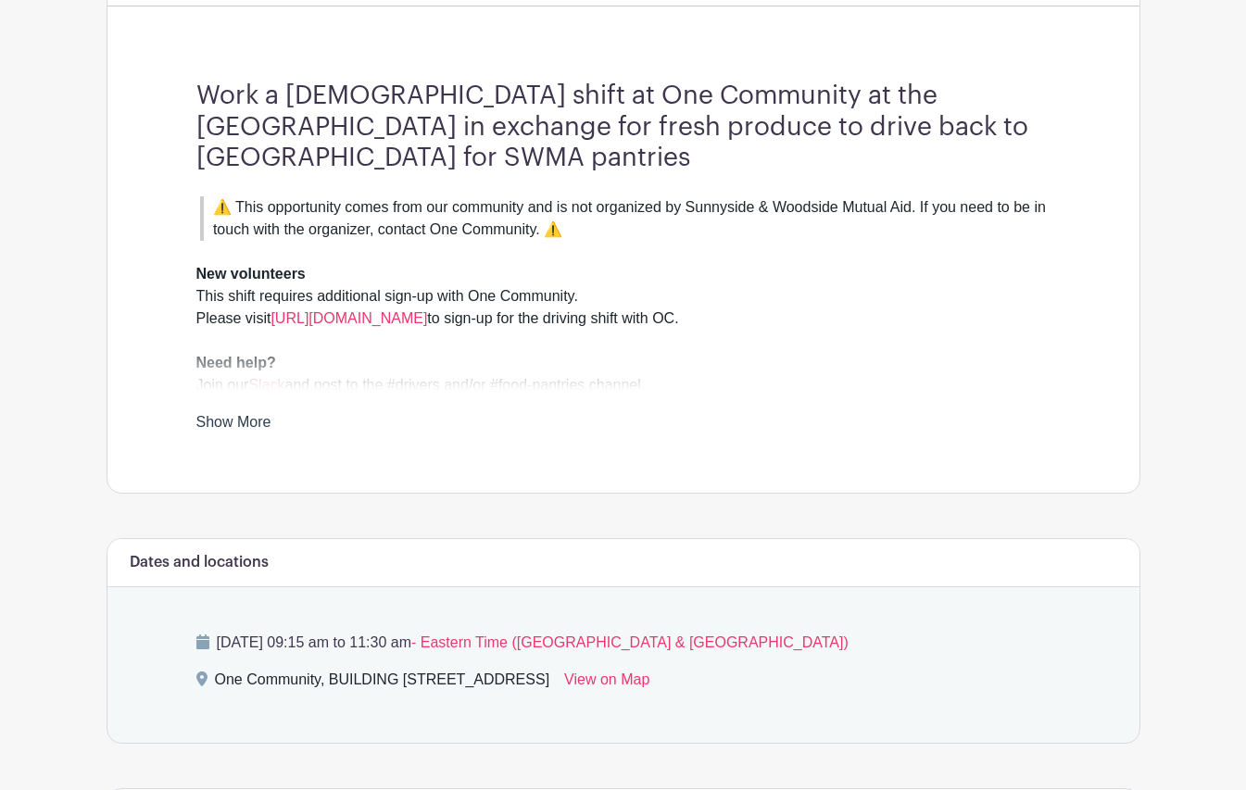
click at [219, 417] on link "Show More" at bounding box center [233, 425] width 75 height 23
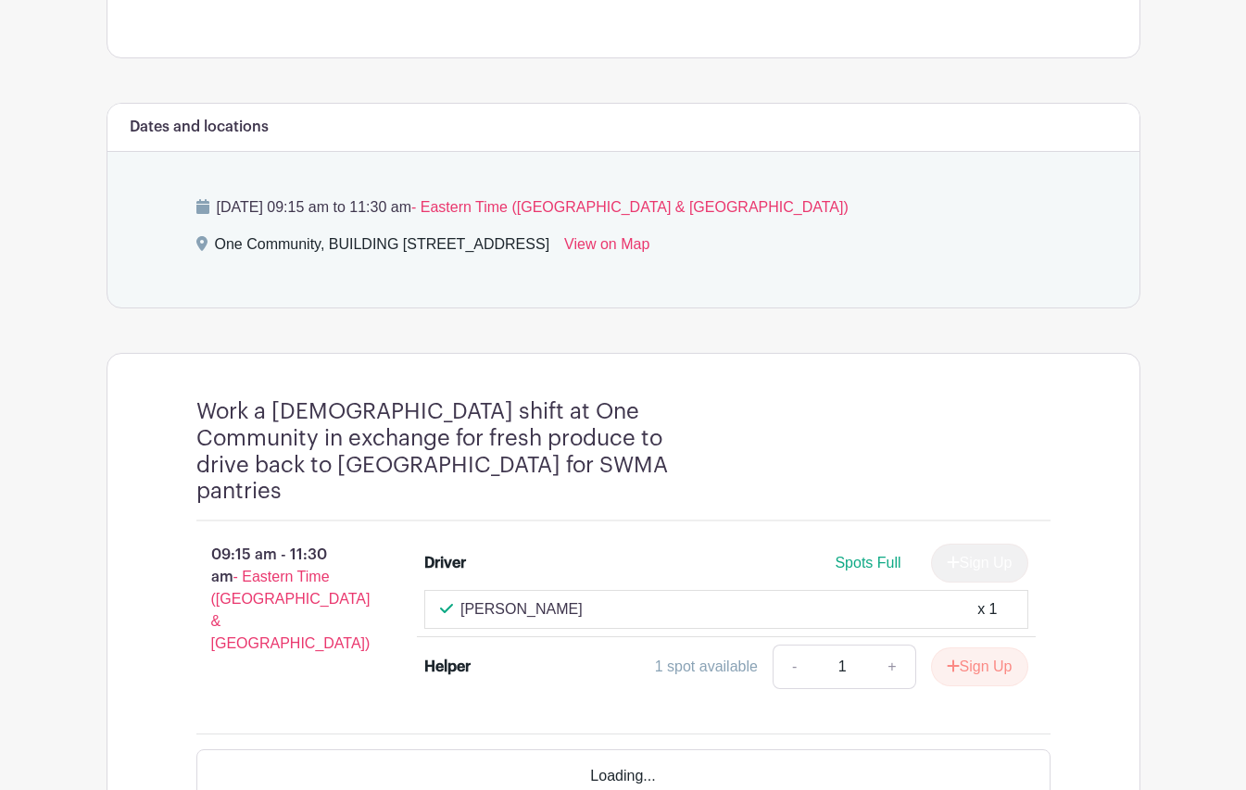
scroll to position [993, 0]
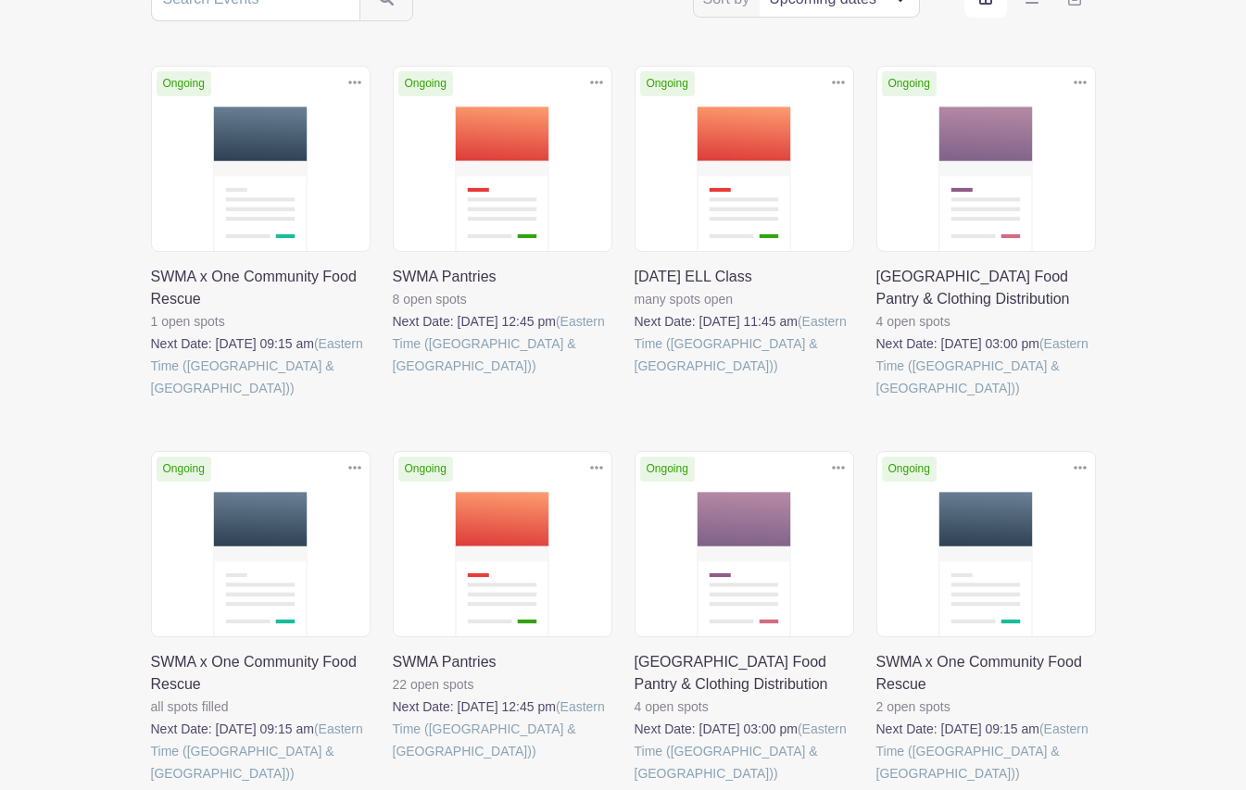
scroll to position [407, 0]
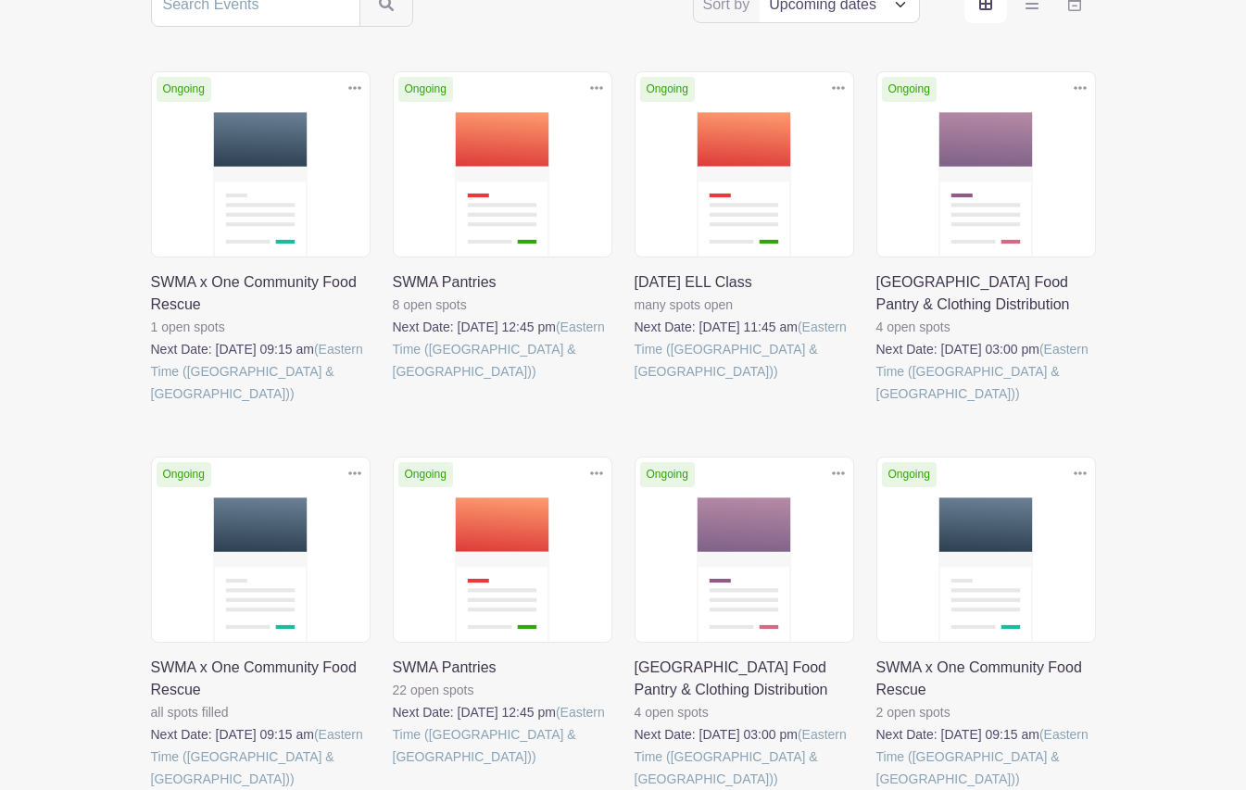
click at [393, 383] on link at bounding box center [393, 383] width 0 height 0
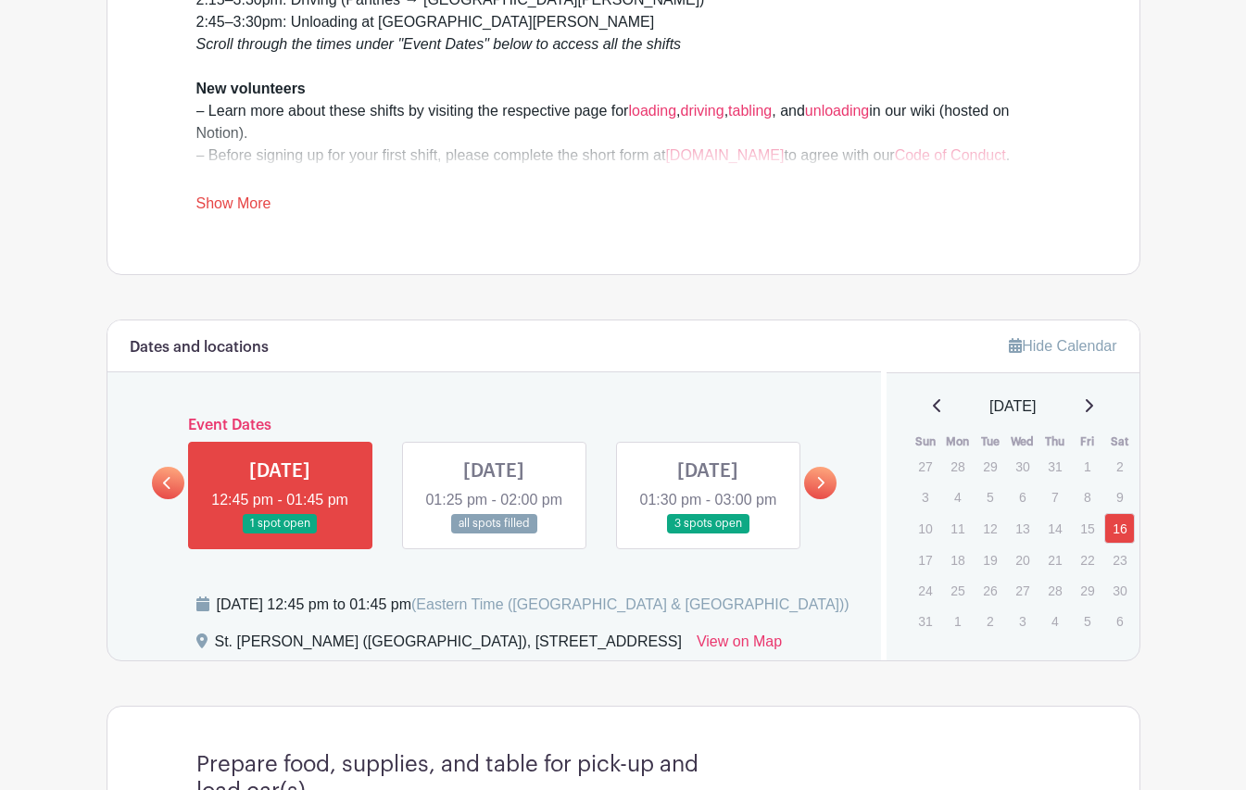
scroll to position [680, 0]
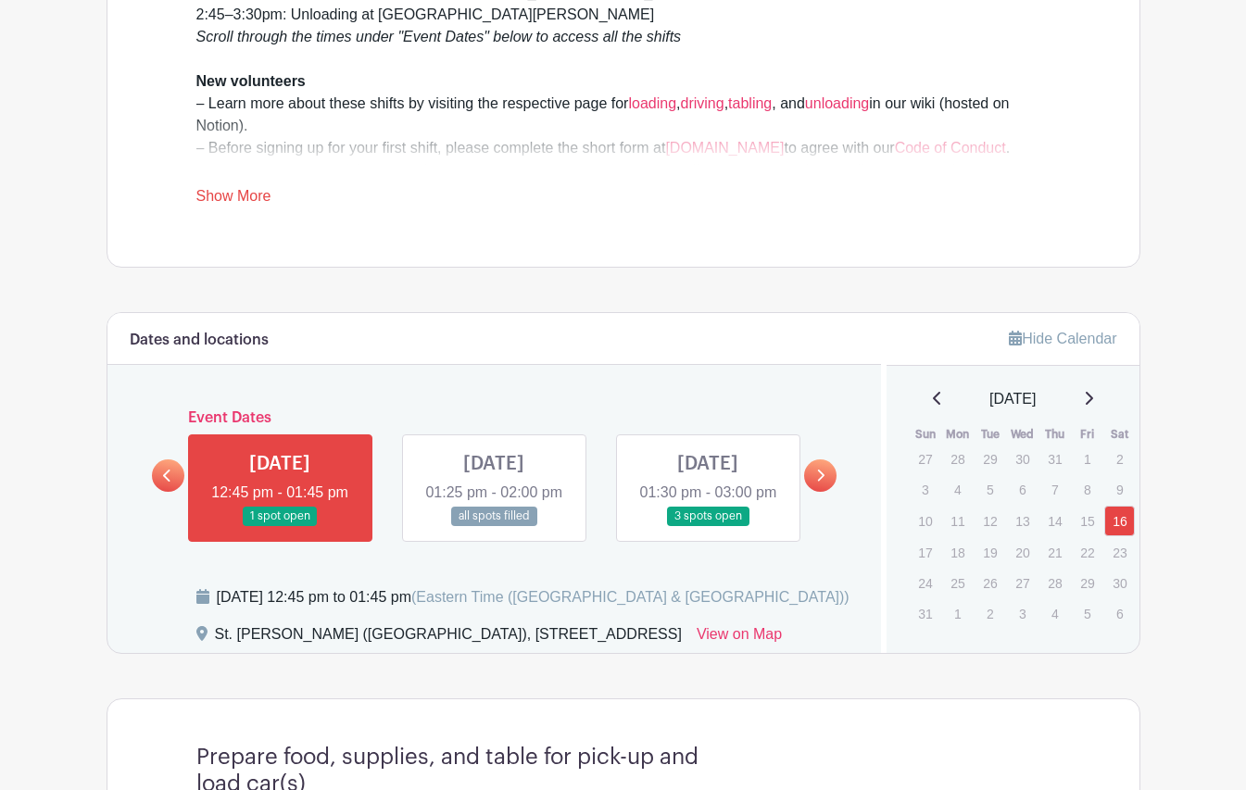
click at [817, 481] on icon at bounding box center [820, 476] width 8 height 14
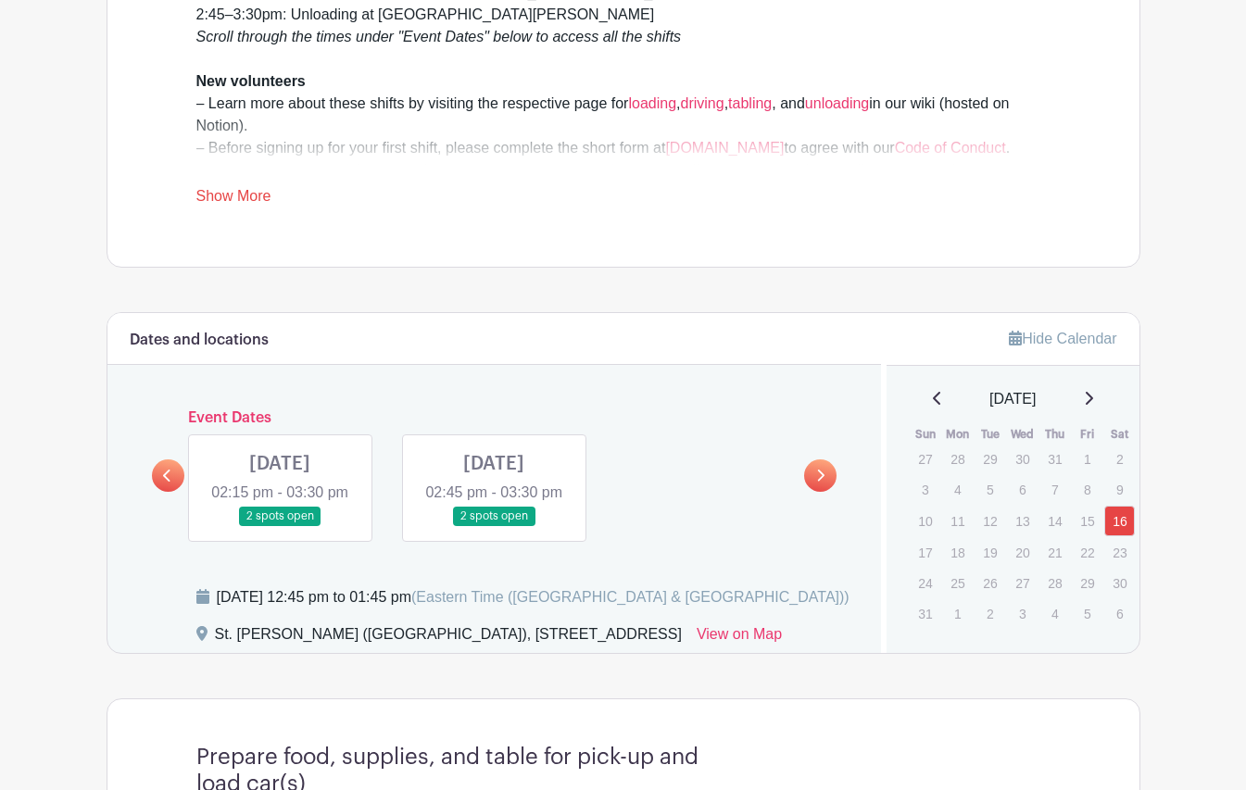
click at [494, 526] on link at bounding box center [494, 526] width 0 height 0
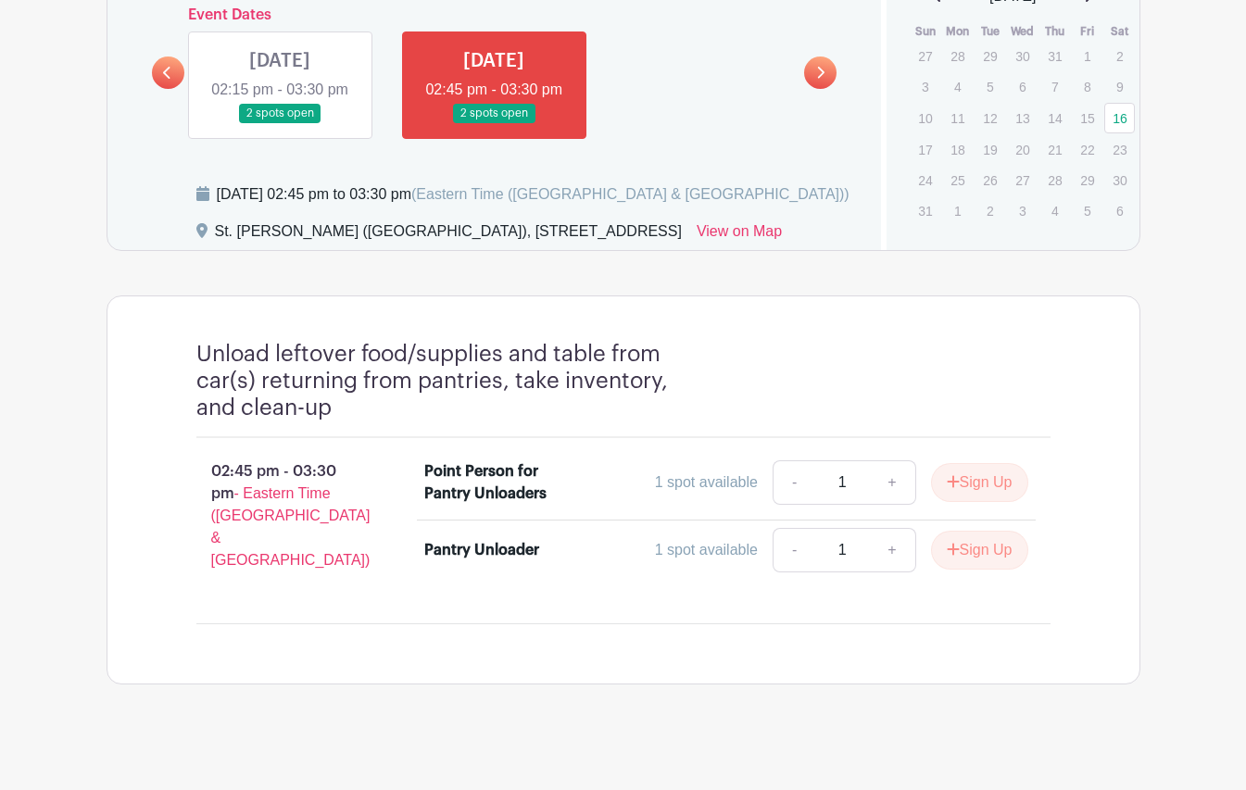
scroll to position [964, 0]
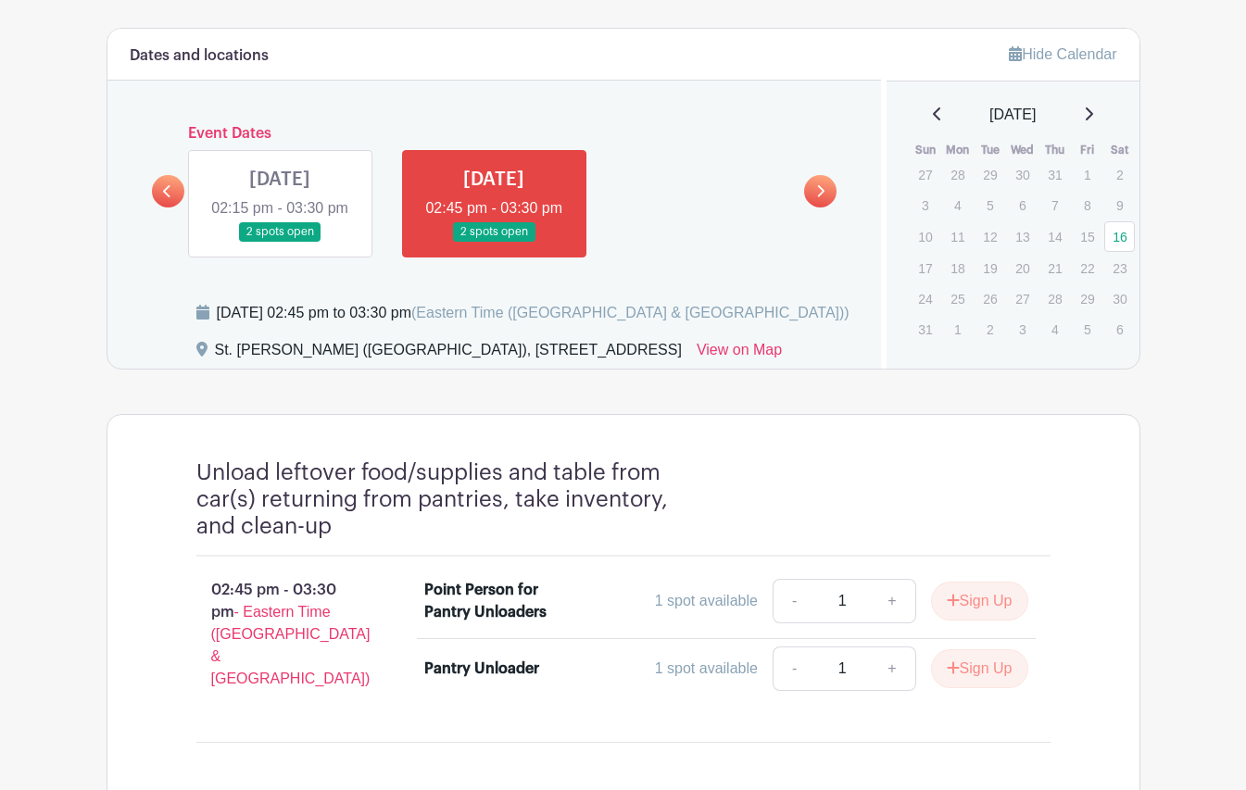
click at [168, 194] on icon at bounding box center [167, 191] width 8 height 14
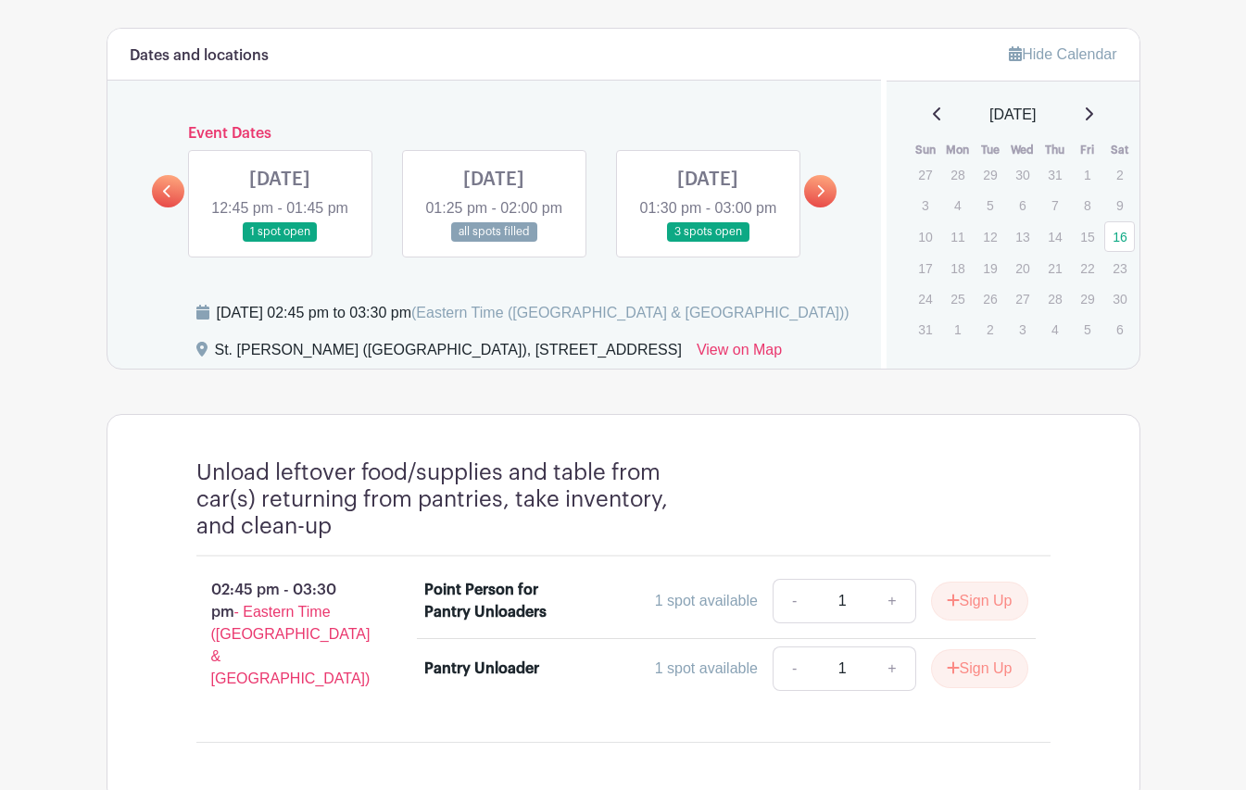
click at [168, 194] on icon at bounding box center [167, 191] width 8 height 14
click at [280, 242] on link at bounding box center [280, 242] width 0 height 0
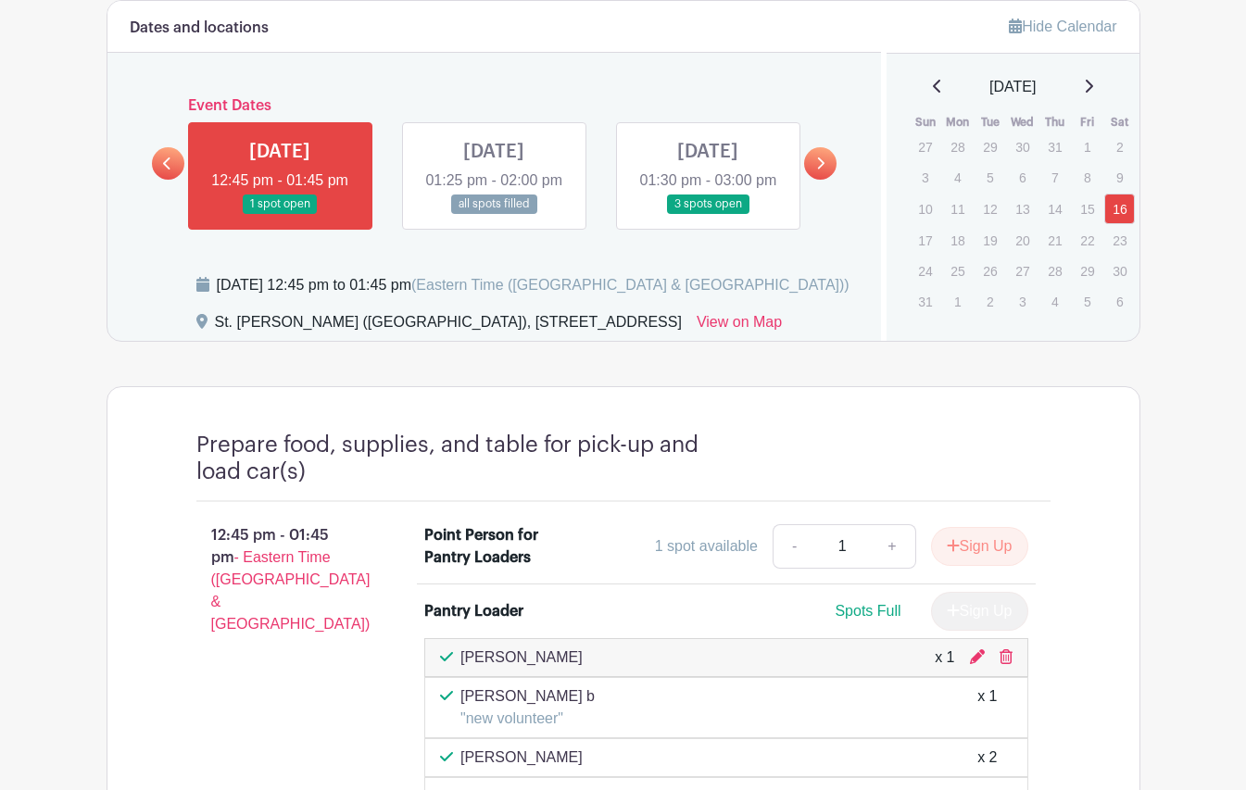
scroll to position [992, 0]
click at [494, 214] on link at bounding box center [494, 214] width 0 height 0
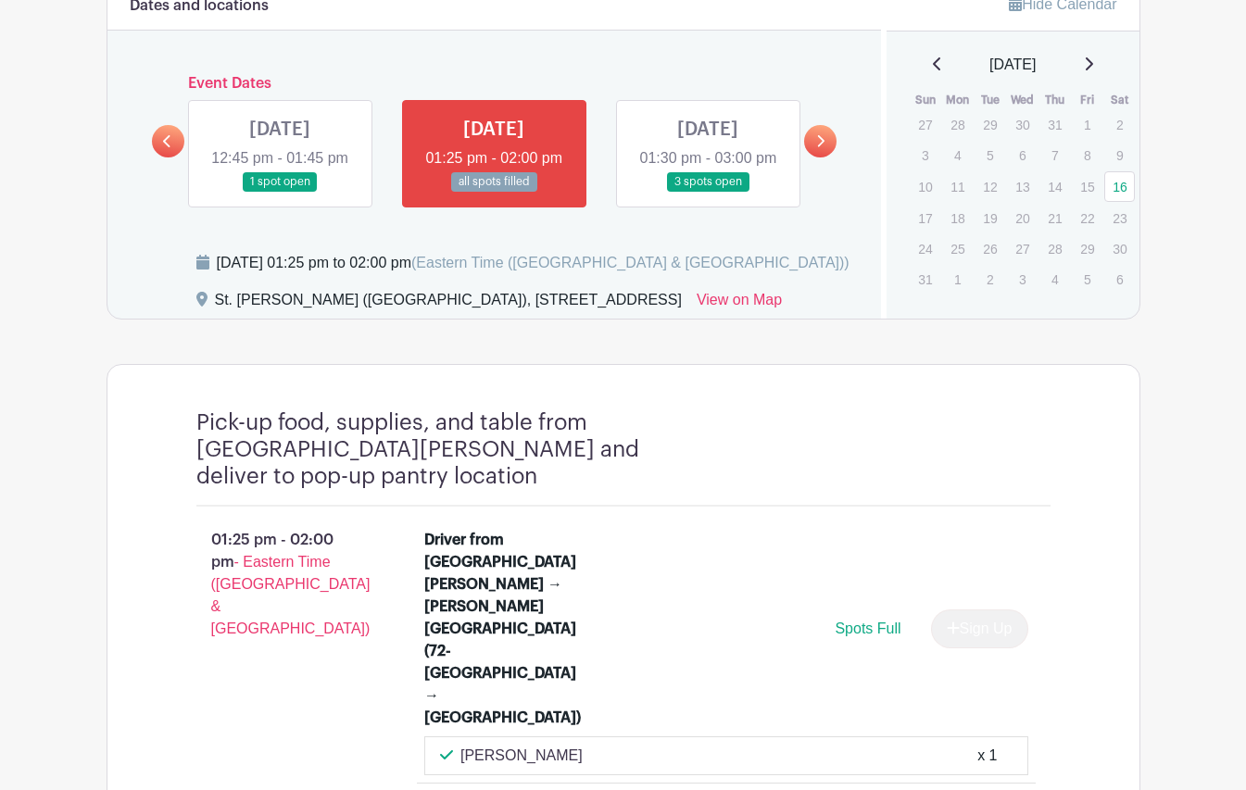
scroll to position [1008, 0]
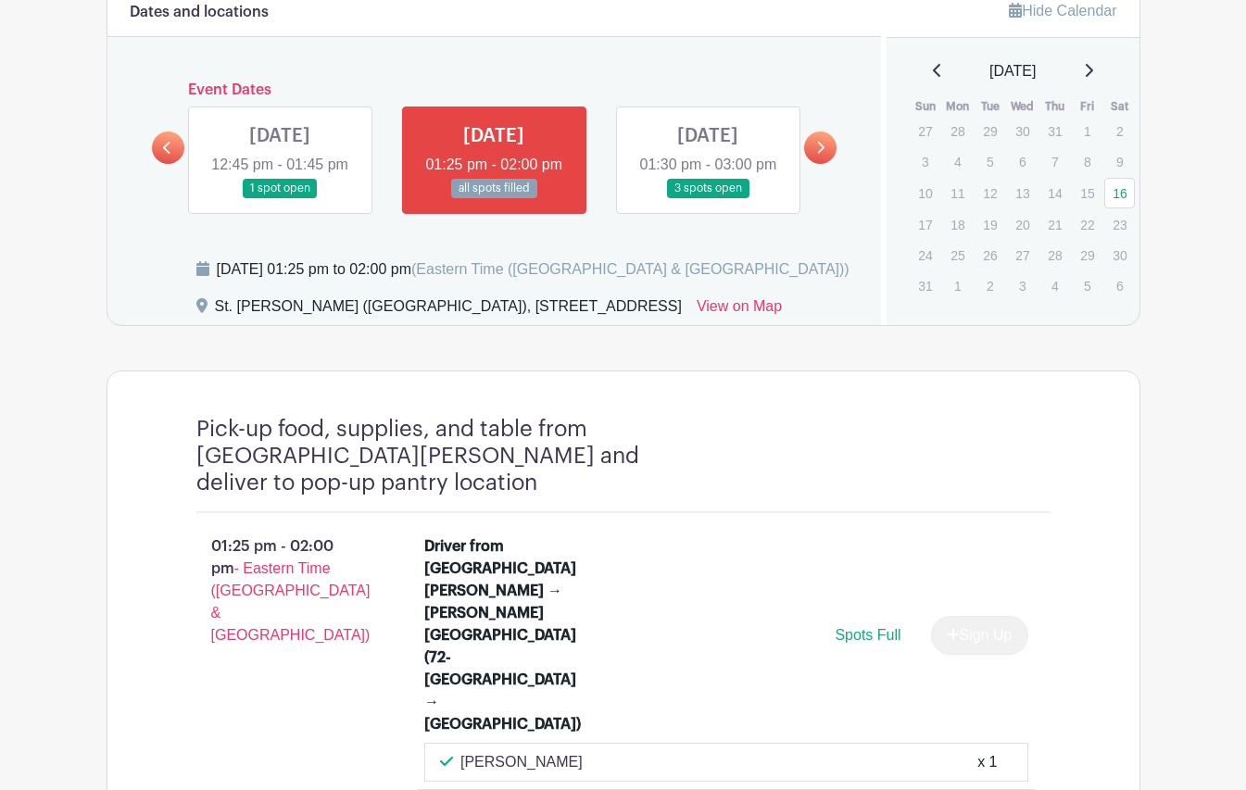
click at [280, 198] on link at bounding box center [280, 198] width 0 height 0
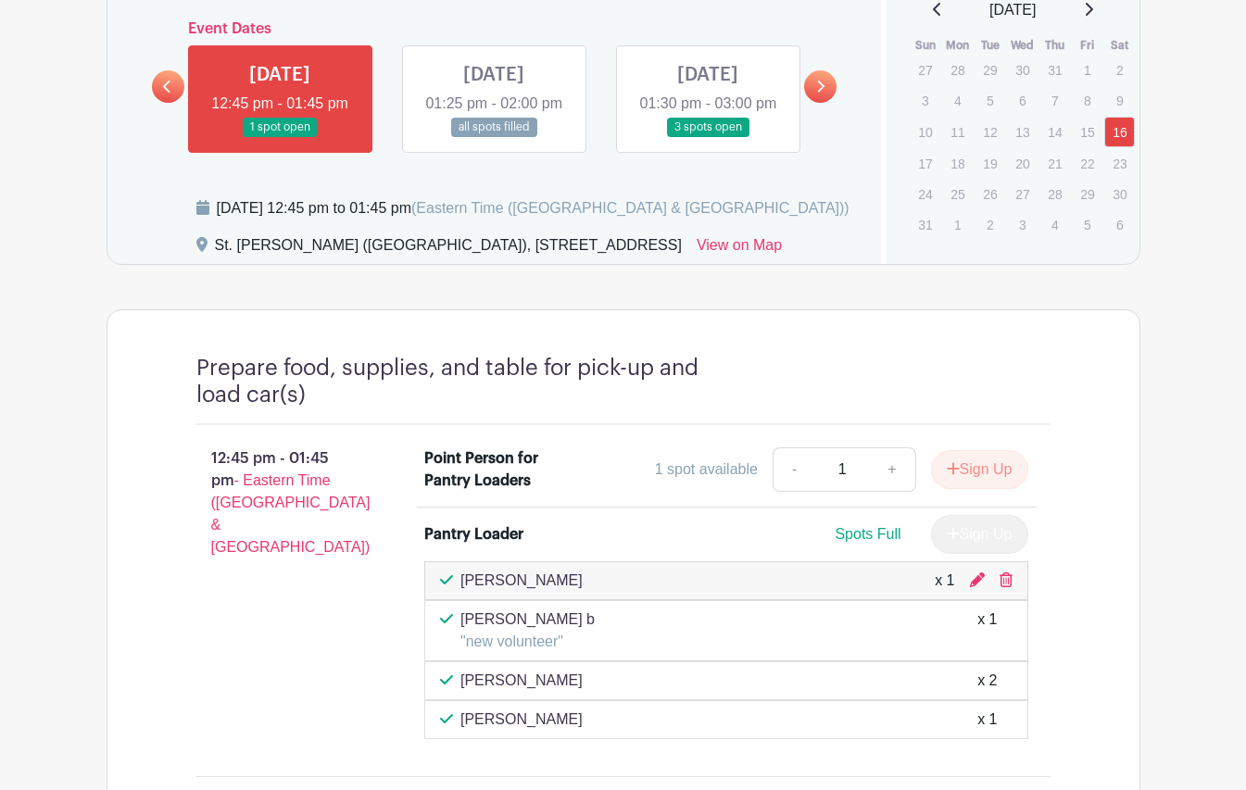
scroll to position [1072, 0]
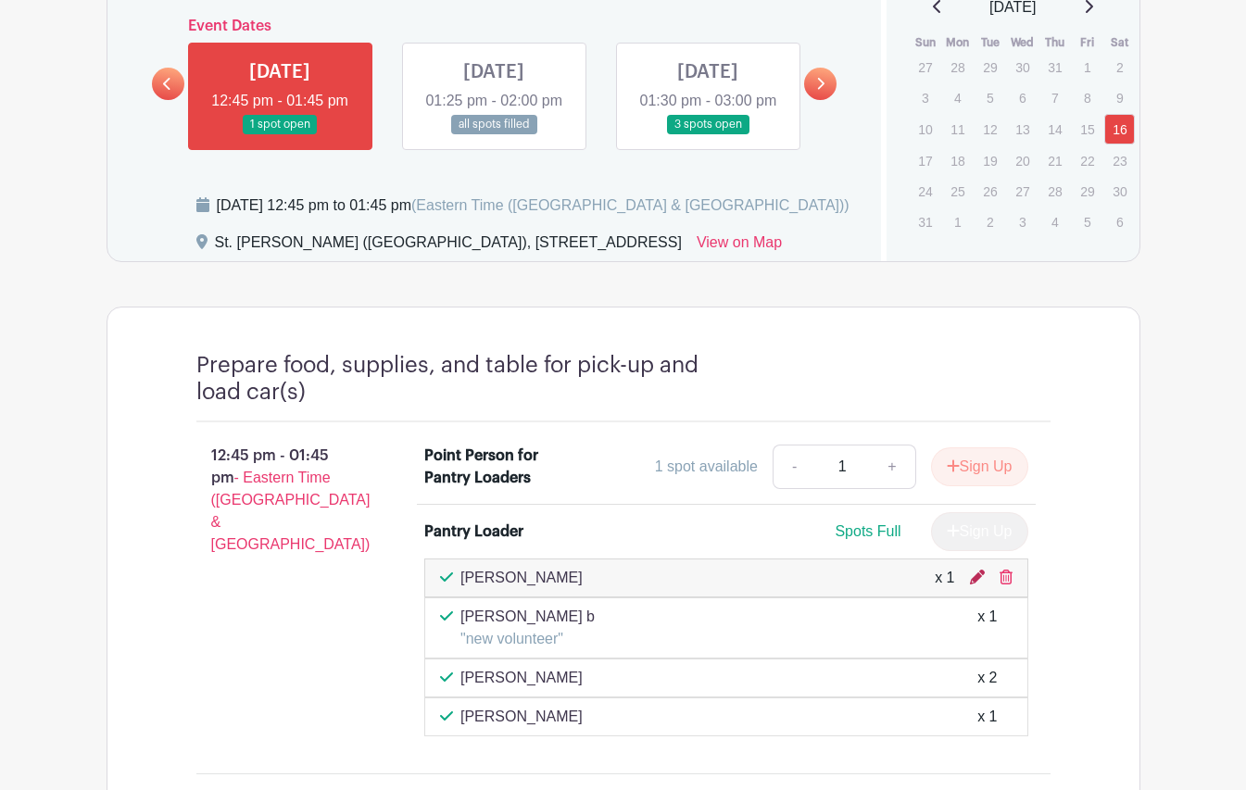
click at [973, 579] on icon at bounding box center [977, 577] width 15 height 15
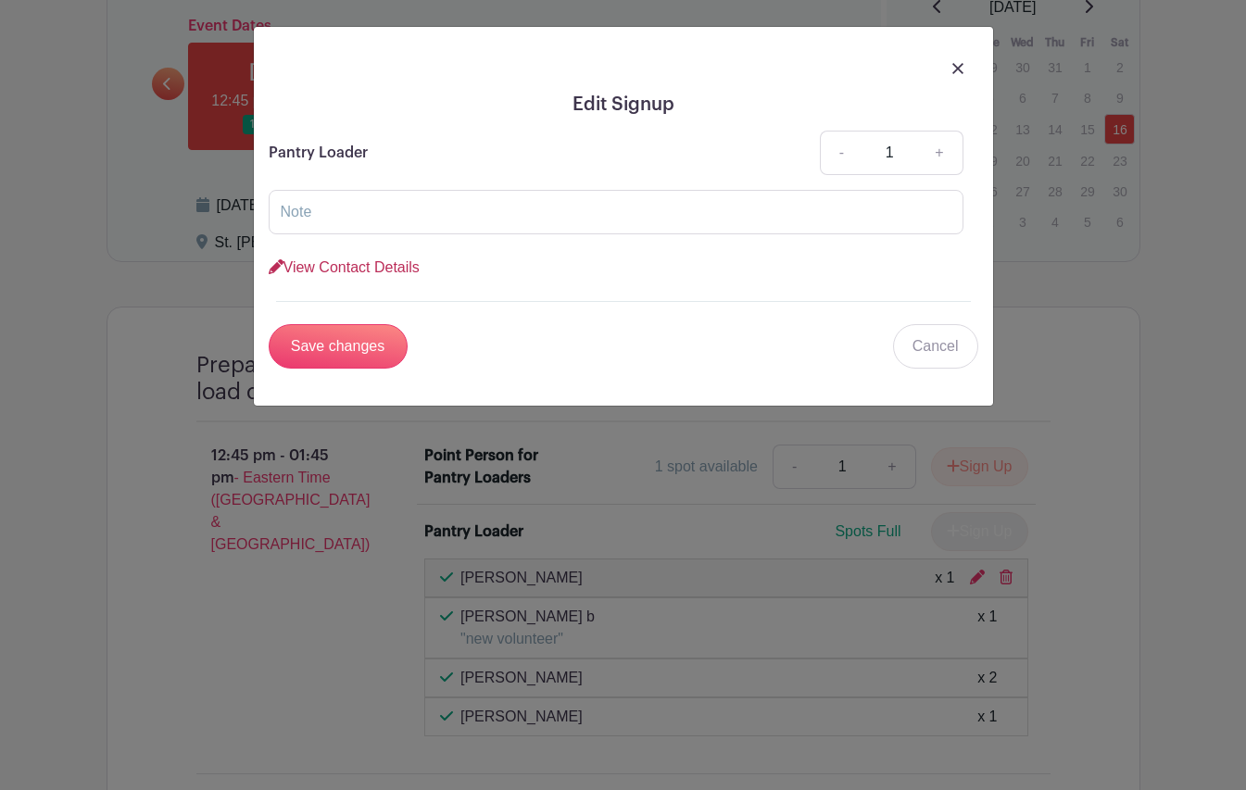
click at [376, 268] on link "View Contact Details" at bounding box center [344, 267] width 151 height 16
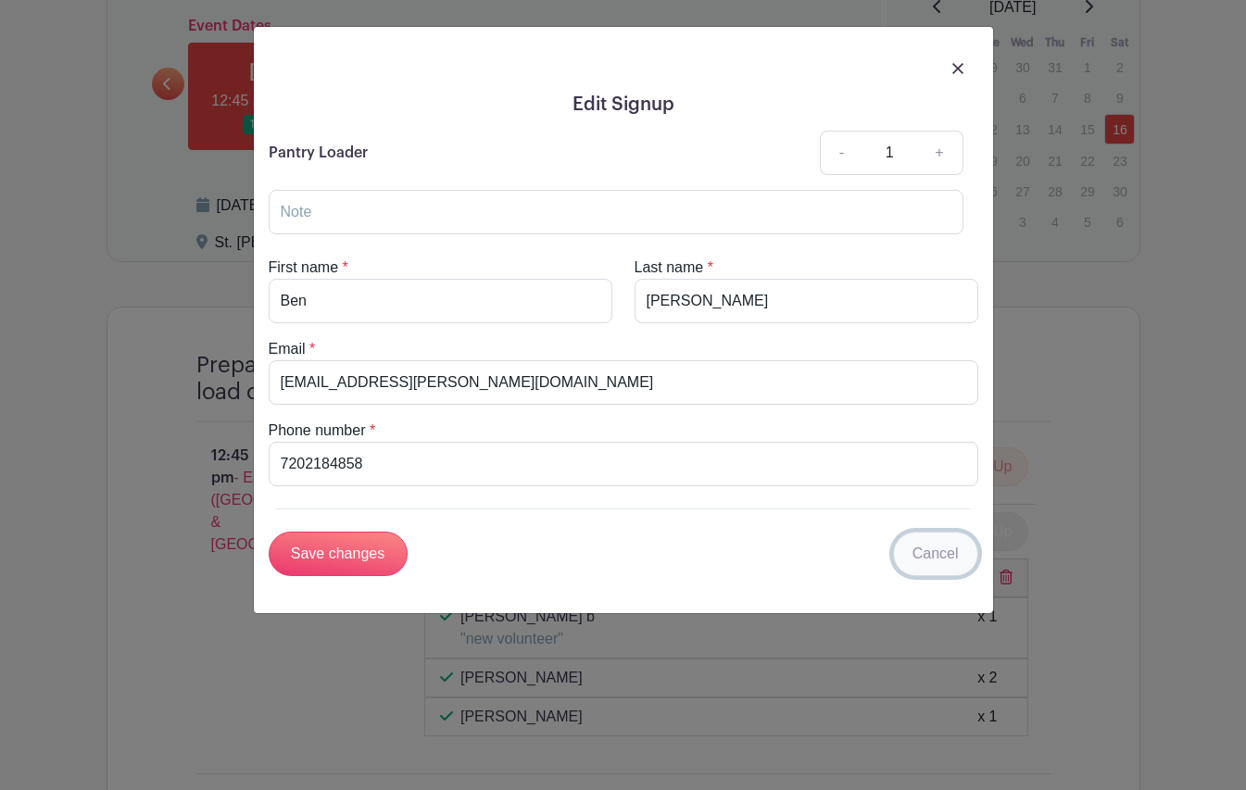
click at [950, 573] on link "Cancel" at bounding box center [935, 554] width 85 height 44
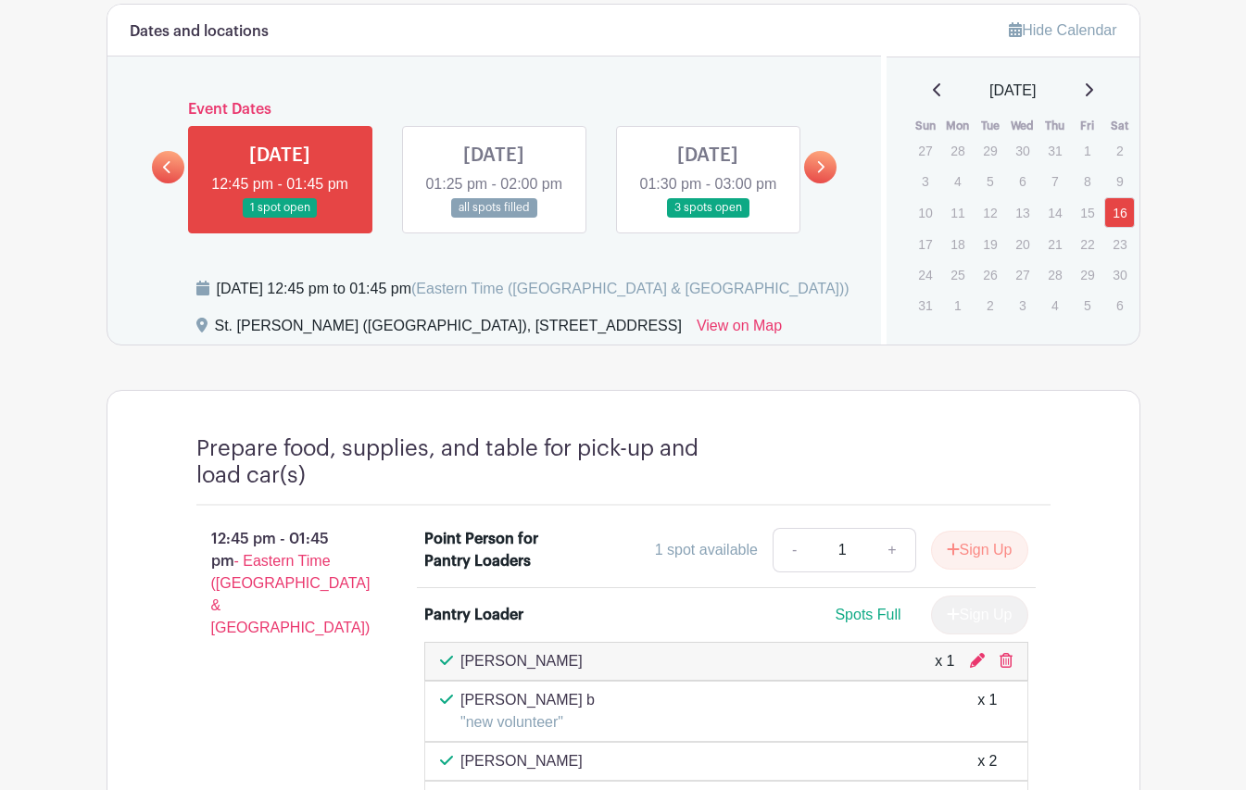
scroll to position [994, 0]
